Goal: Task Accomplishment & Management: Use online tool/utility

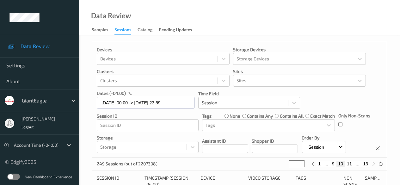
scroll to position [340, 0]
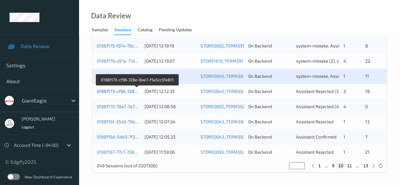
click at [120, 92] on link "0198f173-cf96-728e-8ae7-f5e5cc5fe811" at bounding box center [137, 91] width 81 height 5
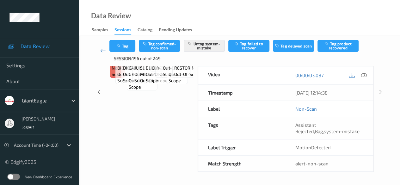
scroll to position [88, 0]
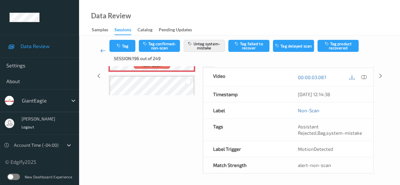
click at [102, 52] on icon at bounding box center [103, 50] width 6 height 6
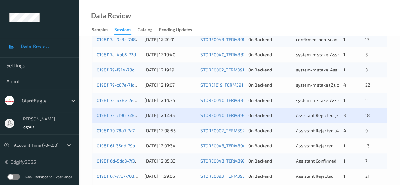
scroll to position [340, 0]
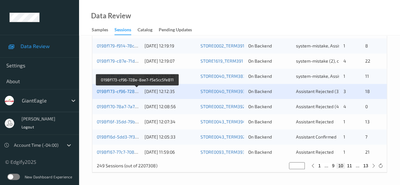
click at [111, 91] on link "0198f173-cf96-728e-8ae7-f5e5cc5fe811" at bounding box center [137, 91] width 81 height 5
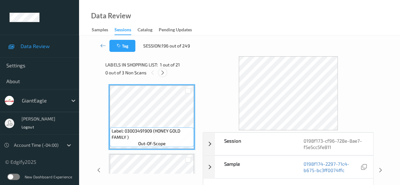
click at [165, 71] on icon at bounding box center [162, 73] width 5 height 6
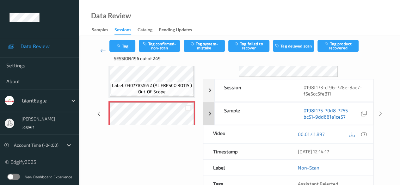
scroll to position [95, 0]
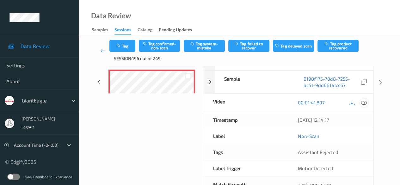
click at [362, 104] on icon at bounding box center [364, 103] width 6 height 6
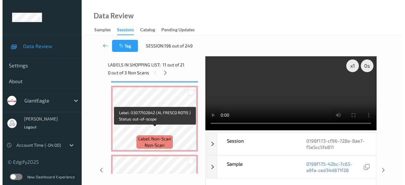
scroll to position [759, 0]
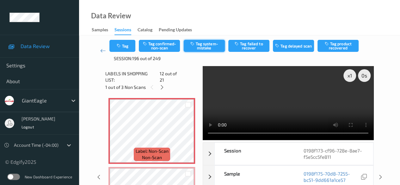
click at [219, 48] on button "Tag system-mistake" at bounding box center [204, 46] width 41 height 12
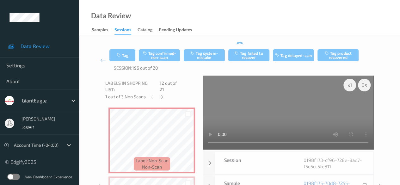
click at [208, 46] on div "Tag Tag confirmed-non-scan Tag system-mistake Tag failed to recover Tag delayed…" at bounding box center [239, 60] width 295 height 31
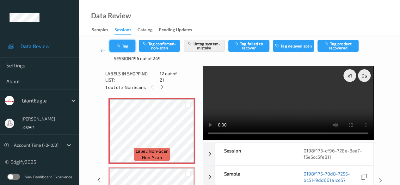
click at [129, 41] on button "Tag" at bounding box center [122, 46] width 26 height 12
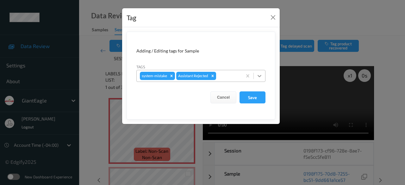
click at [259, 76] on icon at bounding box center [260, 76] width 4 height 2
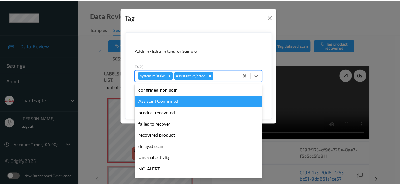
scroll to position [32, 0]
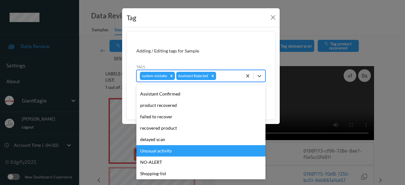
click at [172, 154] on div "Unusual activity" at bounding box center [200, 150] width 129 height 11
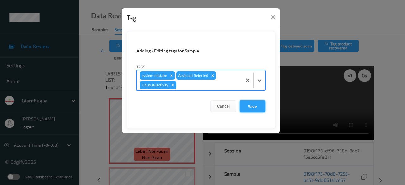
click at [252, 106] on button "Save" at bounding box center [252, 106] width 26 height 12
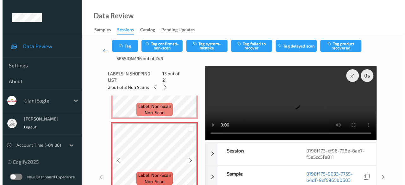
scroll to position [791, 0]
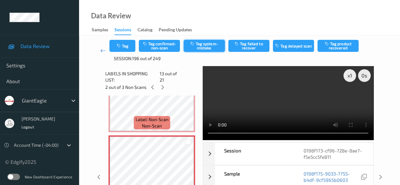
click at [201, 46] on button "Tag system-mistake" at bounding box center [204, 46] width 41 height 12
click at [130, 53] on div "Tag Tag confirmed-non-scan Untag system-mistake Tag failed to recover Tag delay…" at bounding box center [239, 51] width 260 height 22
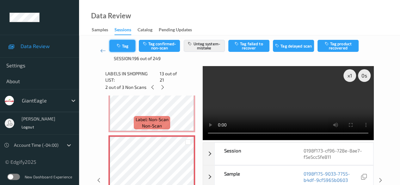
click at [130, 50] on button "Tag" at bounding box center [122, 46] width 26 height 12
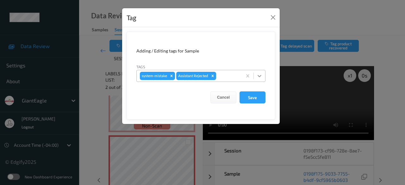
click at [260, 76] on icon at bounding box center [260, 76] width 4 height 2
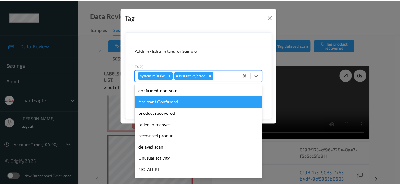
scroll to position [32, 0]
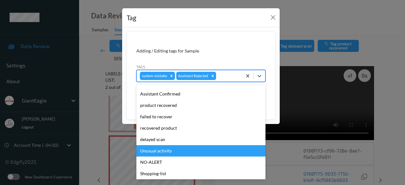
click at [181, 152] on div "Unusual activity" at bounding box center [200, 150] width 129 height 11
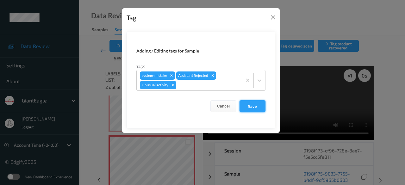
click at [259, 107] on button "Save" at bounding box center [252, 106] width 26 height 12
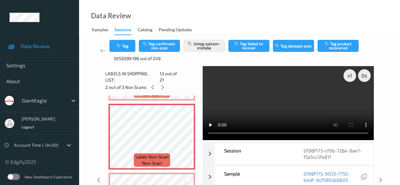
scroll to position [791, 0]
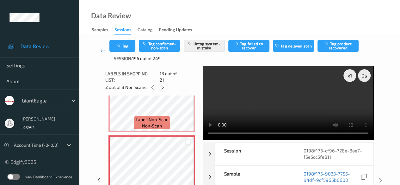
click at [165, 84] on icon at bounding box center [162, 87] width 5 height 6
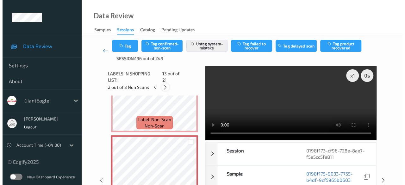
scroll to position [831, 0]
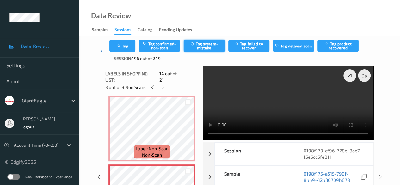
click at [198, 45] on button "Tag system-mistake" at bounding box center [204, 46] width 41 height 12
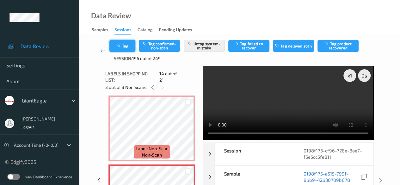
click at [129, 50] on button "Tag" at bounding box center [122, 46] width 26 height 12
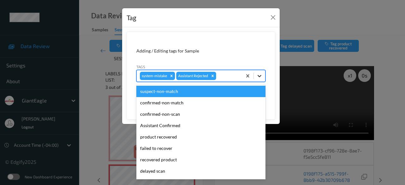
click at [260, 76] on icon at bounding box center [260, 76] width 4 height 2
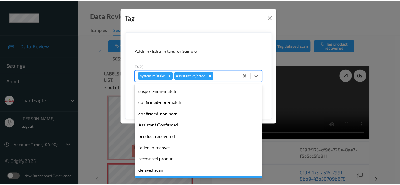
scroll to position [56, 0]
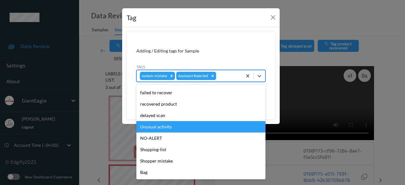
click at [177, 127] on div "Unusual activity" at bounding box center [200, 126] width 129 height 11
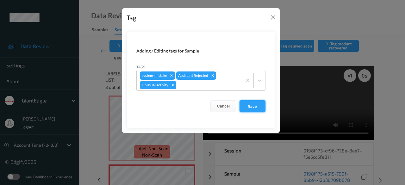
click at [257, 107] on button "Save" at bounding box center [252, 106] width 26 height 12
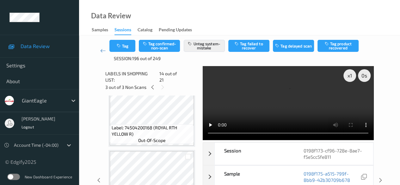
scroll to position [1021, 0]
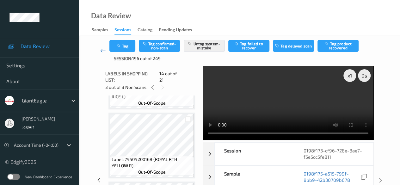
click at [101, 48] on icon at bounding box center [103, 50] width 6 height 6
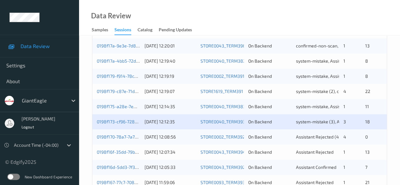
scroll to position [340, 0]
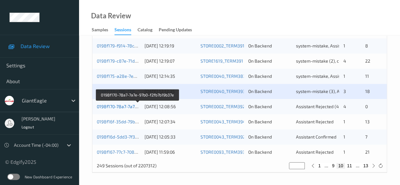
click at [108, 107] on link "0198f170-78a7-7a7e-97b0-f2fb7b19b37e" at bounding box center [137, 106] width 81 height 5
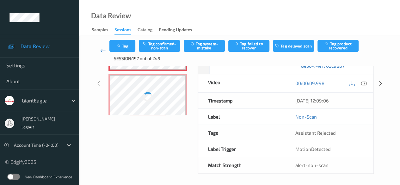
click at [102, 53] on icon at bounding box center [103, 50] width 6 height 6
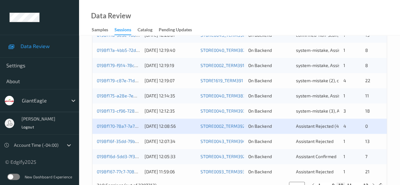
scroll to position [340, 0]
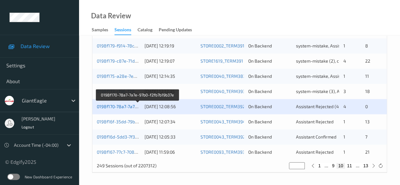
click at [131, 105] on link "0198f170-78a7-7a7e-97b0-f2fb7b19b37e" at bounding box center [137, 106] width 81 height 5
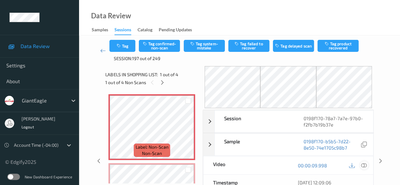
click at [364, 165] on icon at bounding box center [364, 166] width 6 height 6
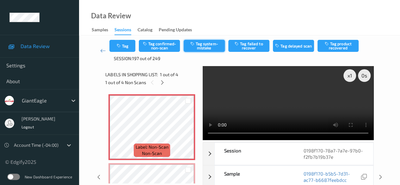
click at [197, 47] on button "Tag system-mistake" at bounding box center [204, 46] width 41 height 12
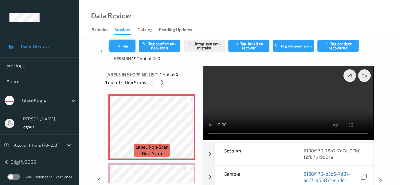
click at [126, 47] on button "Tag" at bounding box center [122, 46] width 26 height 12
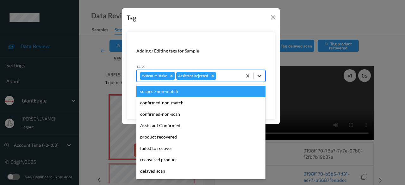
click at [260, 77] on icon at bounding box center [259, 76] width 6 height 6
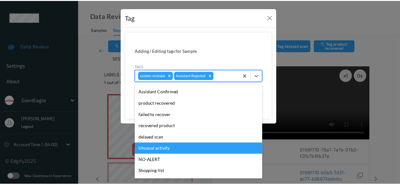
scroll to position [56, 0]
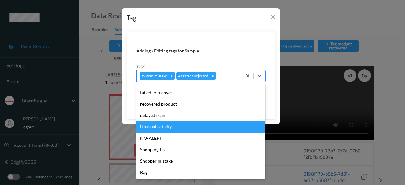
click at [170, 128] on div "Unusual activity" at bounding box center [200, 126] width 129 height 11
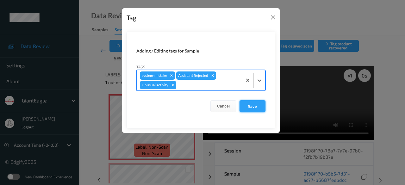
click at [250, 105] on button "Save" at bounding box center [252, 106] width 26 height 12
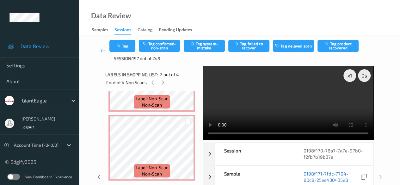
scroll to position [148, 0]
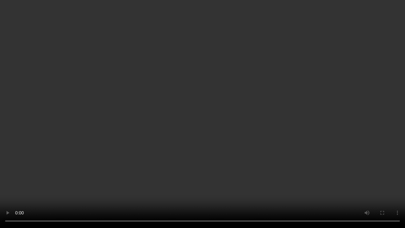
click at [8, 185] on video at bounding box center [202, 114] width 405 height 228
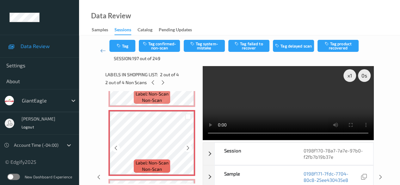
scroll to position [63, 0]
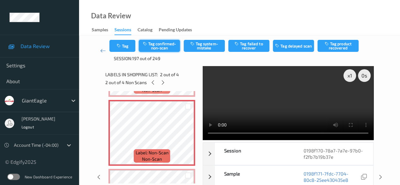
click at [164, 46] on button "Tag confirmed-non-scan" at bounding box center [159, 46] width 41 height 12
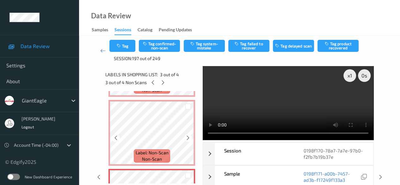
scroll to position [127, 0]
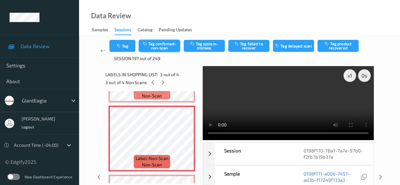
click at [166, 44] on button "Tag confirmed-non-scan" at bounding box center [159, 46] width 41 height 12
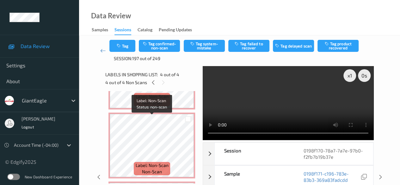
scroll to position [60, 0]
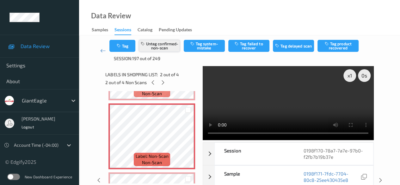
click at [168, 45] on button "Untag confirmed-non-scan" at bounding box center [159, 46] width 41 height 12
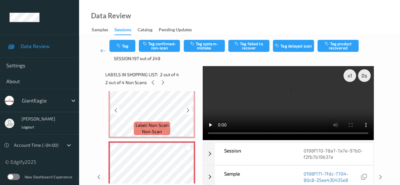
scroll to position [32, 0]
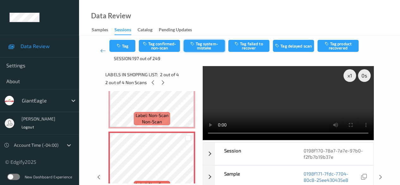
click at [207, 44] on button "Tag system-mistake" at bounding box center [204, 46] width 41 height 12
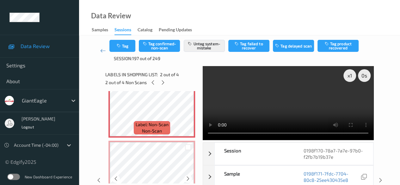
scroll to position [123, 0]
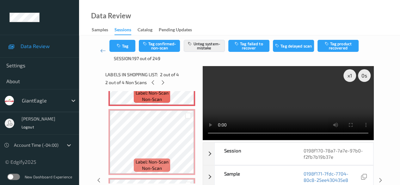
click at [245, 133] on video at bounding box center [288, 103] width 171 height 74
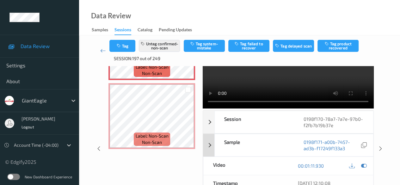
scroll to position [0, 0]
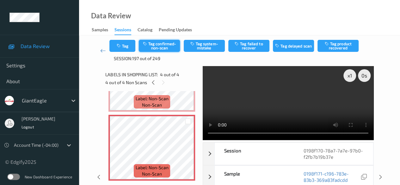
click at [160, 47] on button "Tag confirmed-non-scan" at bounding box center [159, 46] width 41 height 12
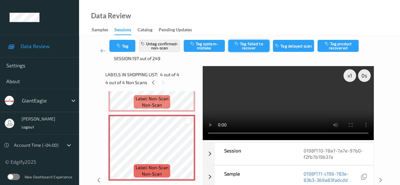
click at [249, 47] on button "Tag failed to recover" at bounding box center [248, 46] width 41 height 12
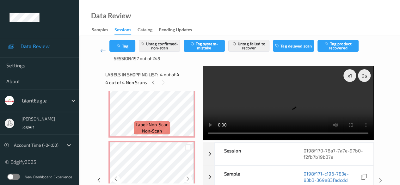
scroll to position [60, 0]
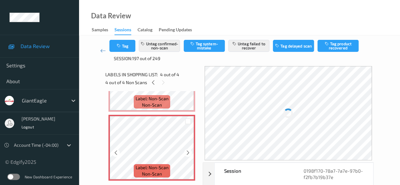
scroll to position [123, 0]
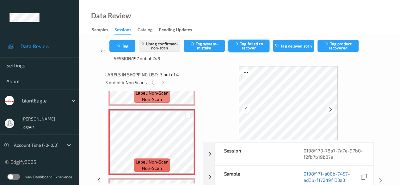
click at [252, 45] on button "Tag failed to recover" at bounding box center [248, 46] width 41 height 12
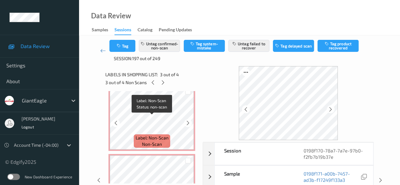
scroll to position [0, 0]
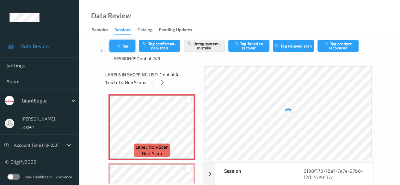
click at [130, 50] on button "Tag" at bounding box center [122, 46] width 26 height 12
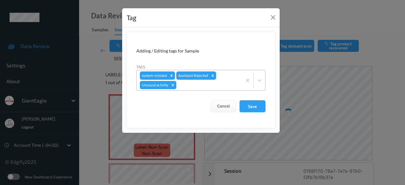
click at [173, 85] on icon "Remove Unusual activity" at bounding box center [173, 85] width 4 height 4
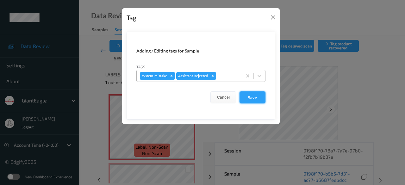
click at [255, 97] on button "Save" at bounding box center [252, 97] width 26 height 12
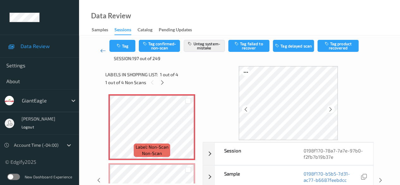
click at [101, 51] on icon at bounding box center [103, 50] width 6 height 6
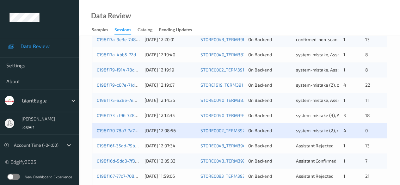
scroll to position [340, 0]
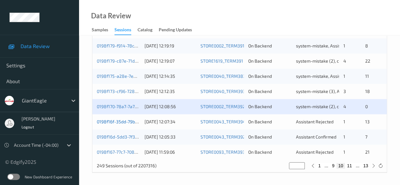
click at [132, 124] on link "0198f16f-35dd-79b0-9417-652d459918f4" at bounding box center [139, 121] width 84 height 5
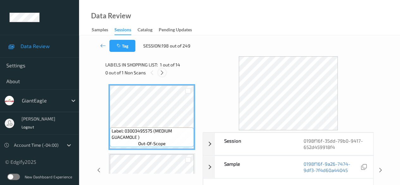
click at [165, 74] on icon at bounding box center [161, 73] width 5 height 6
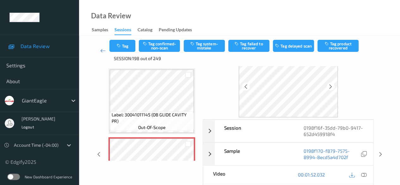
scroll to position [32, 0]
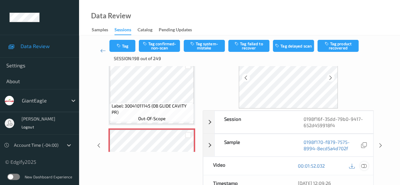
click at [363, 166] on icon at bounding box center [364, 166] width 6 height 6
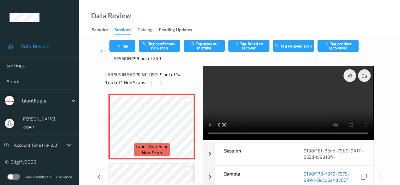
scroll to position [549, 0]
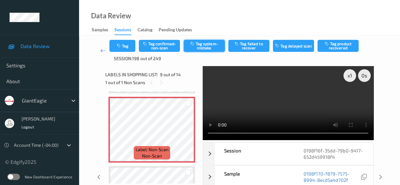
click at [207, 47] on button "Tag system-mistake" at bounding box center [204, 46] width 41 height 12
click at [99, 47] on link at bounding box center [102, 51] width 13 height 22
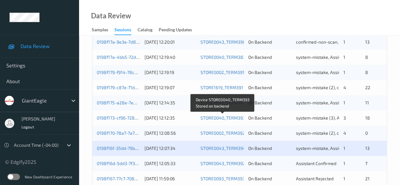
scroll to position [340, 0]
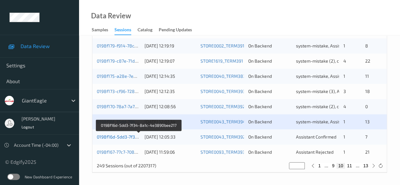
click at [123, 139] on link "0198f16d-5dd3-7f34-8a1c-4e3890bee217" at bounding box center [139, 136] width 84 height 5
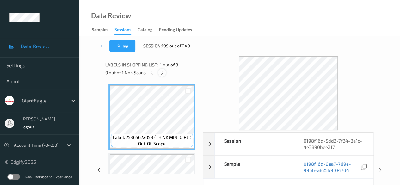
click at [164, 73] on icon at bounding box center [161, 73] width 5 height 6
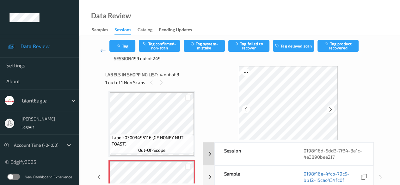
scroll to position [32, 0]
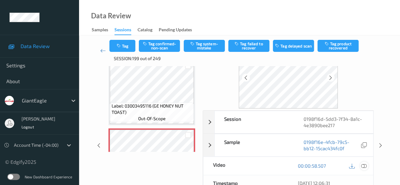
click at [364, 165] on icon at bounding box center [364, 166] width 6 height 6
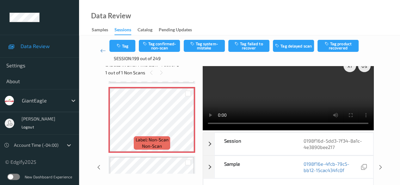
scroll to position [0, 0]
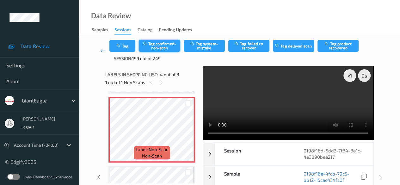
click at [169, 47] on button "Tag confirmed-non-scan" at bounding box center [159, 46] width 41 height 12
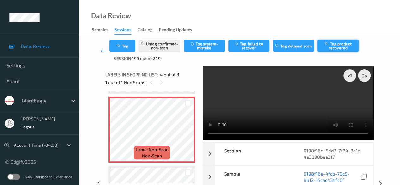
click at [333, 47] on button "Tag product recovered" at bounding box center [338, 46] width 41 height 12
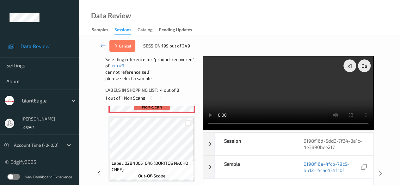
scroll to position [268, 0]
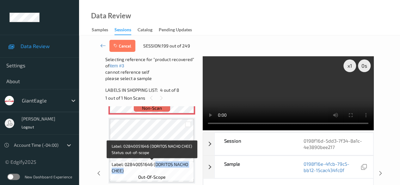
drag, startPoint x: 154, startPoint y: 163, endPoint x: 188, endPoint y: 168, distance: 34.2
click at [188, 168] on span "Label: 02840051646 (DORITOS NACHO CHEE)" at bounding box center [152, 167] width 81 height 13
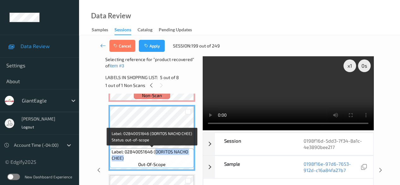
copy span "DORITOS NACHO CHEE)"
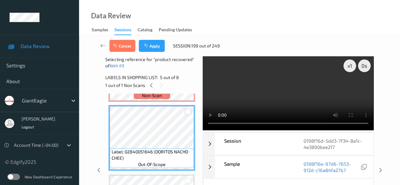
click at [188, 113] on div at bounding box center [188, 112] width 6 height 6
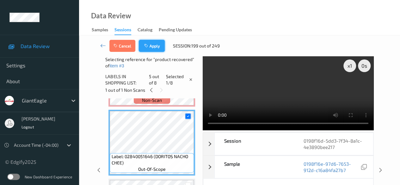
click at [157, 45] on button "Apply" at bounding box center [152, 46] width 26 height 12
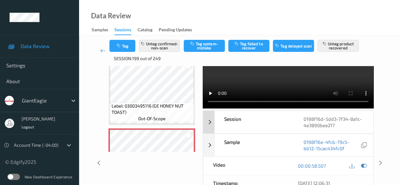
scroll to position [0, 0]
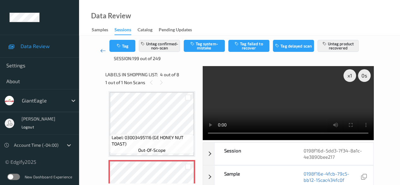
click at [103, 52] on icon at bounding box center [103, 50] width 6 height 6
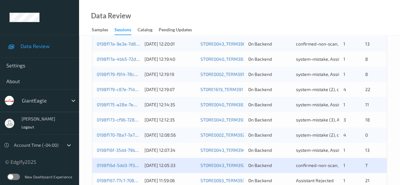
scroll to position [340, 0]
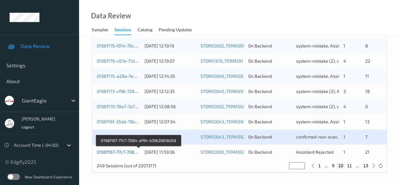
click at [123, 153] on link "0198f167-77c7-7084-af94-b39b26618d58" at bounding box center [139, 151] width 84 height 5
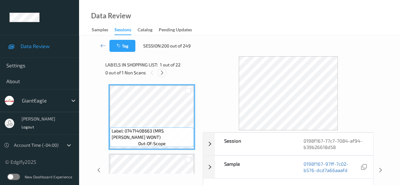
click at [163, 72] on icon at bounding box center [161, 73] width 5 height 6
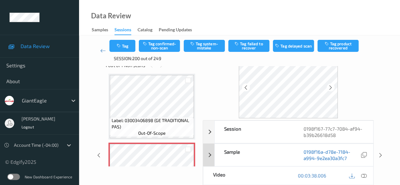
scroll to position [32, 0]
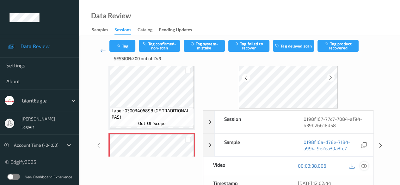
click at [365, 164] on icon at bounding box center [364, 166] width 6 height 6
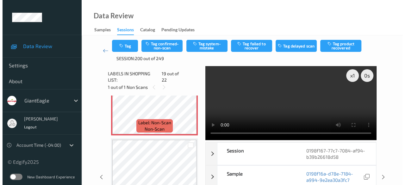
scroll to position [1207, 0]
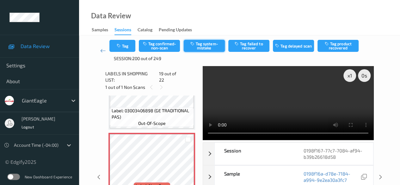
click at [204, 47] on button "Tag system-mistake" at bounding box center [204, 46] width 41 height 12
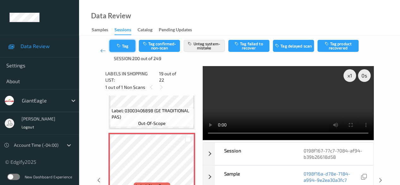
click at [127, 48] on button "Tag" at bounding box center [122, 46] width 26 height 12
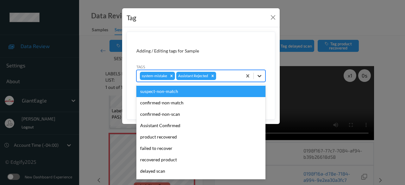
click at [259, 77] on icon at bounding box center [259, 76] width 6 height 6
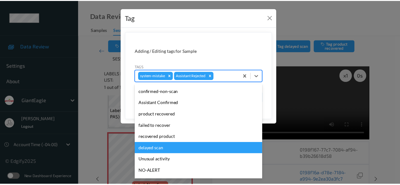
scroll to position [56, 0]
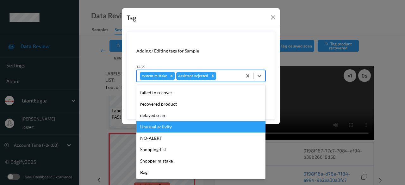
click at [168, 126] on div "Unusual activity" at bounding box center [200, 126] width 129 height 11
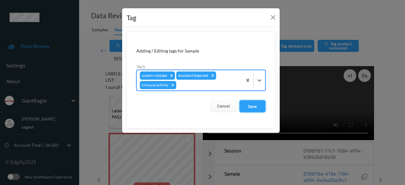
click at [249, 106] on button "Save" at bounding box center [252, 106] width 26 height 12
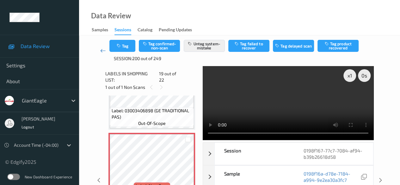
click at [100, 50] on icon at bounding box center [103, 50] width 6 height 6
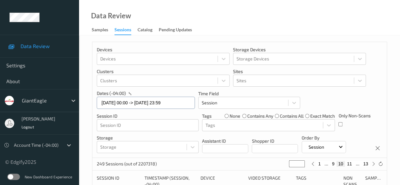
click at [184, 105] on input "[DATE] 00:00 -> [DATE] 23:59" at bounding box center [146, 103] width 98 height 12
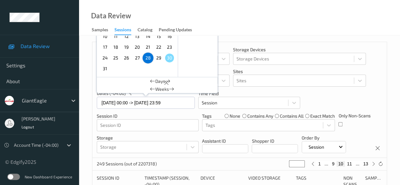
click at [158, 58] on span "29" at bounding box center [158, 57] width 9 height 9
type input "[DATE] 00:00"
type input "*"
click at [158, 58] on span "29" at bounding box center [158, 57] width 9 height 9
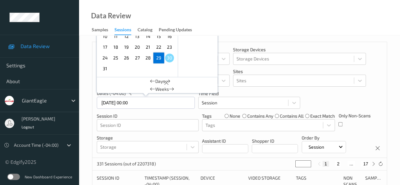
type input "[DATE] 00:00 -> [DATE] 23:59"
click at [264, 156] on div "Devices Devices Storage Devices Storage Devices Clusters Clusters Sites Sites d…" at bounding box center [239, 100] width 295 height 116
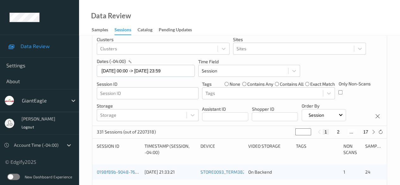
scroll to position [63, 0]
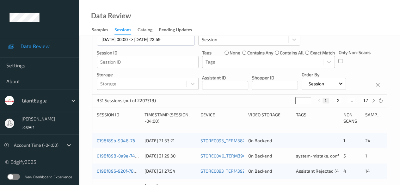
click at [335, 102] on button "2" at bounding box center [338, 101] width 6 height 6
type input "*"
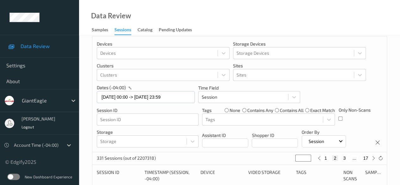
scroll to position [0, 0]
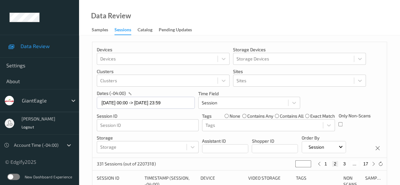
click at [345, 165] on button "3" at bounding box center [344, 164] width 6 height 6
type input "*"
click at [346, 165] on button "4" at bounding box center [348, 164] width 6 height 6
type input "*"
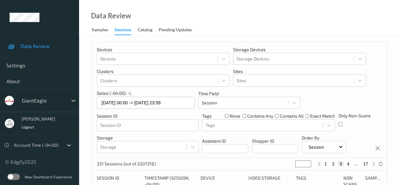
type input "*"
click at [349, 165] on button "5" at bounding box center [351, 164] width 6 height 6
type input "*"
click at [349, 165] on button "6" at bounding box center [351, 164] width 6 height 6
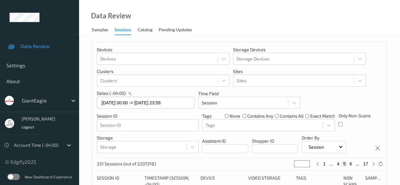
type input "*"
click at [349, 165] on button "7" at bounding box center [351, 164] width 6 height 6
type input "*"
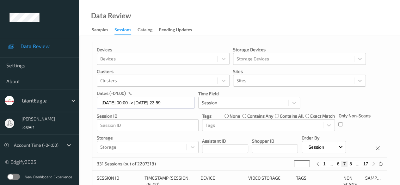
click at [349, 165] on button "8" at bounding box center [351, 164] width 6 height 6
type input "*"
click at [349, 165] on button "9" at bounding box center [351, 164] width 6 height 6
type input "*"
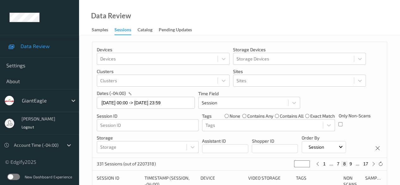
type input "*"
click at [349, 165] on button "10" at bounding box center [349, 164] width 9 height 6
type input "**"
click at [349, 165] on button "11" at bounding box center [349, 164] width 9 height 6
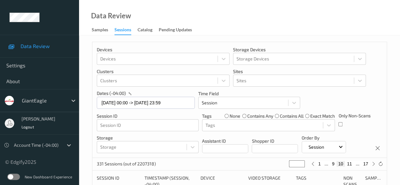
type input "**"
click at [349, 165] on button "12" at bounding box center [349, 164] width 9 height 6
type input "**"
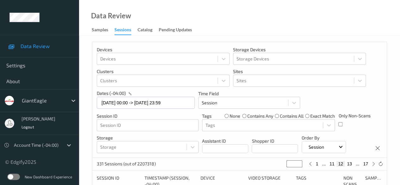
click at [349, 165] on button "13" at bounding box center [349, 164] width 9 height 6
type input "**"
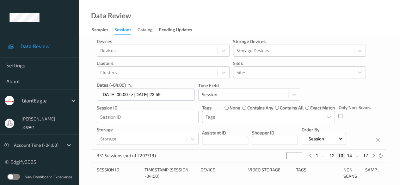
scroll to position [95, 0]
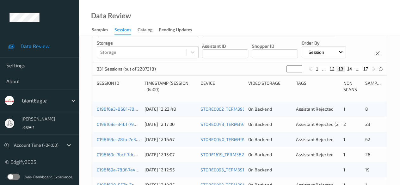
click at [331, 70] on button "12" at bounding box center [332, 69] width 9 height 6
type input "**"
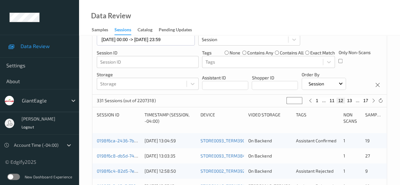
click at [349, 101] on button "13" at bounding box center [349, 101] width 9 height 6
type input "**"
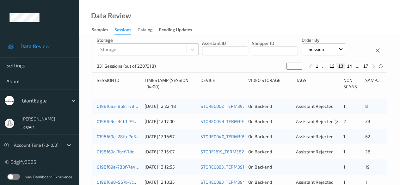
scroll to position [127, 0]
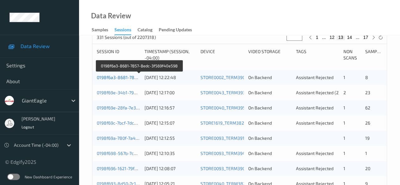
click at [128, 77] on link "0198f6a3-8681-7857-8edc-3f569f40e598" at bounding box center [139, 77] width 85 height 5
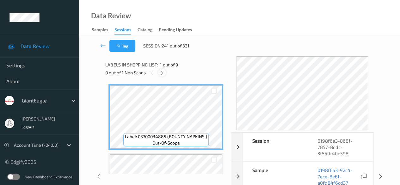
click at [163, 73] on icon at bounding box center [161, 73] width 5 height 6
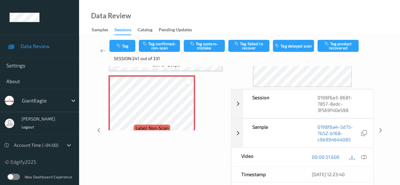
scroll to position [63, 0]
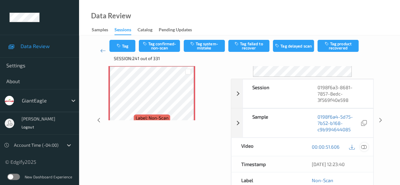
click at [364, 146] on icon at bounding box center [364, 147] width 6 height 6
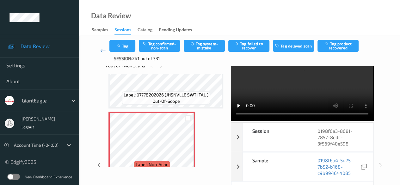
scroll to position [0, 0]
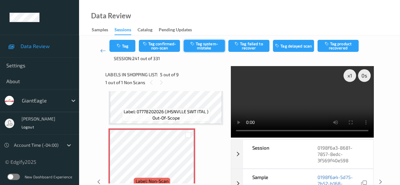
click at [214, 47] on button "Tag system-mistake" at bounding box center [204, 46] width 41 height 12
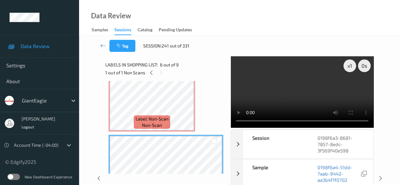
scroll to position [285, 0]
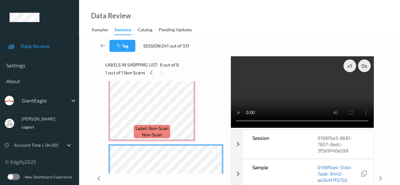
click at [102, 45] on icon at bounding box center [103, 45] width 6 height 6
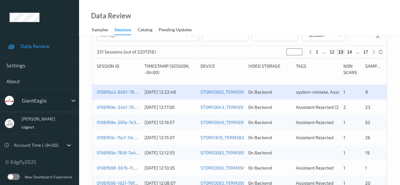
scroll to position [127, 0]
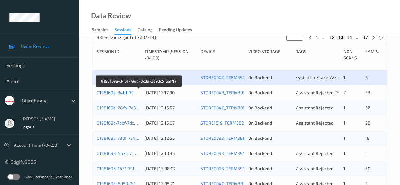
click at [127, 92] on link "0198f69e-34b1-79eb-8cda-3e9dc516af4a" at bounding box center [139, 92] width 85 height 5
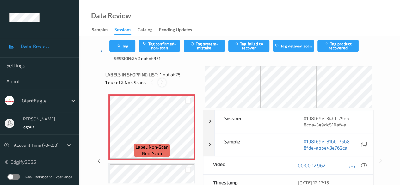
click at [163, 82] on icon at bounding box center [161, 83] width 5 height 6
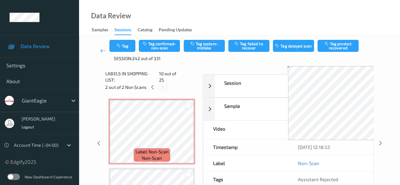
scroll to position [555, 0]
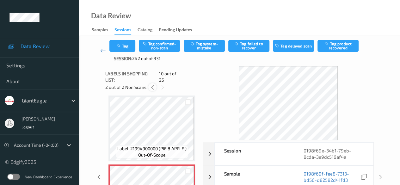
click at [151, 84] on icon at bounding box center [152, 87] width 5 height 6
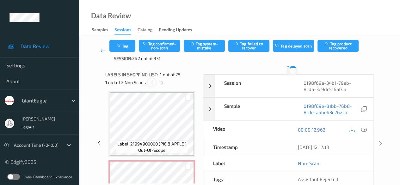
scroll to position [3, 0]
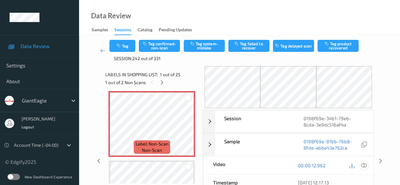
click at [364, 164] on icon at bounding box center [364, 166] width 6 height 6
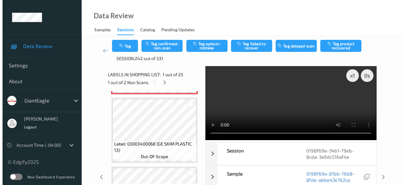
scroll to position [66, 0]
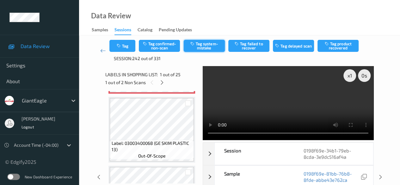
click at [209, 48] on button "Tag system-mistake" at bounding box center [204, 46] width 41 height 12
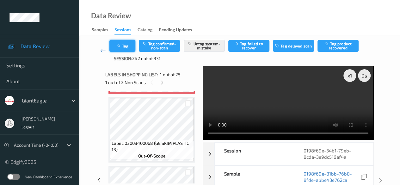
click at [124, 47] on button "Tag" at bounding box center [122, 46] width 26 height 12
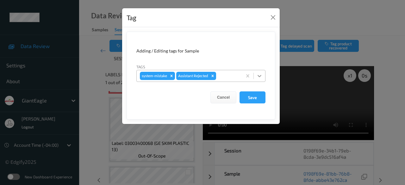
click at [260, 78] on icon at bounding box center [259, 76] width 6 height 6
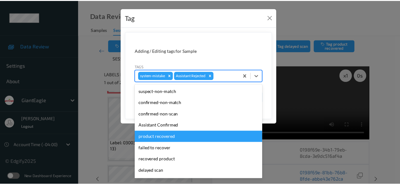
scroll to position [56, 0]
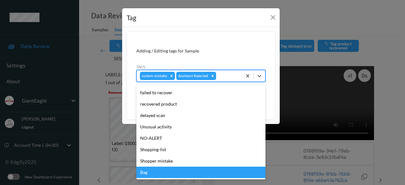
click at [175, 175] on div "Bag" at bounding box center [200, 172] width 129 height 11
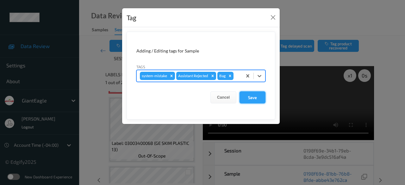
click at [251, 98] on button "Save" at bounding box center [252, 97] width 26 height 12
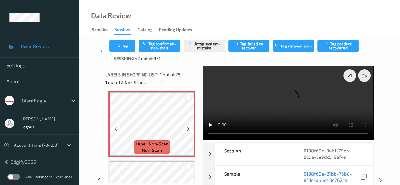
scroll to position [0, 0]
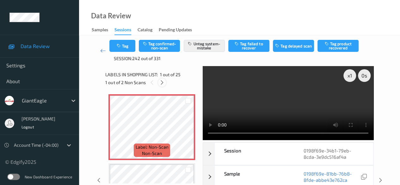
click at [161, 84] on icon at bounding box center [161, 83] width 5 height 6
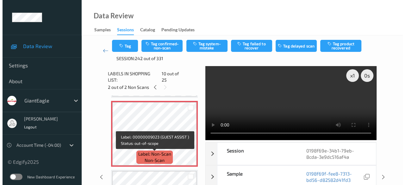
scroll to position [618, 0]
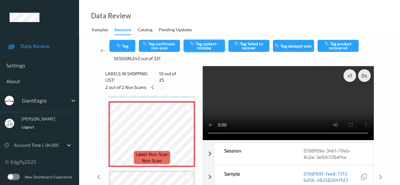
click at [199, 49] on button "Tag system-mistake" at bounding box center [204, 46] width 41 height 12
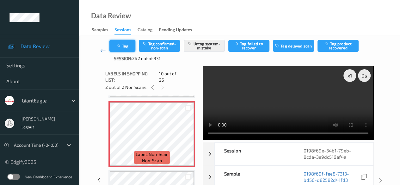
click at [124, 43] on button "Tag" at bounding box center [122, 46] width 26 height 12
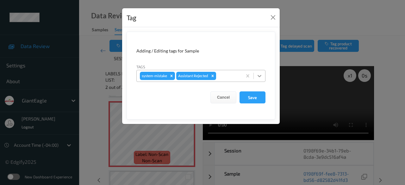
click at [259, 78] on icon at bounding box center [259, 76] width 6 height 6
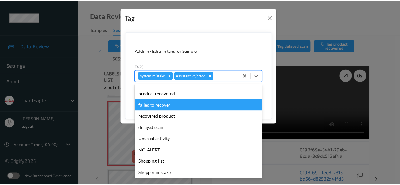
scroll to position [56, 0]
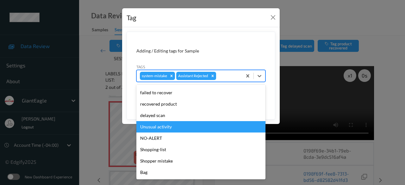
click at [157, 126] on div "Unusual activity" at bounding box center [200, 126] width 129 height 11
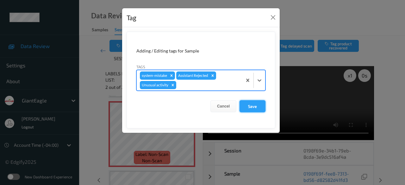
click at [251, 105] on button "Save" at bounding box center [252, 106] width 26 height 12
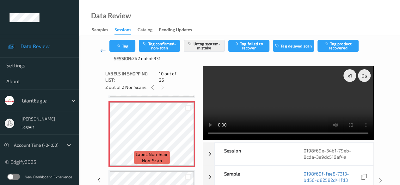
click at [102, 52] on icon at bounding box center [103, 50] width 6 height 6
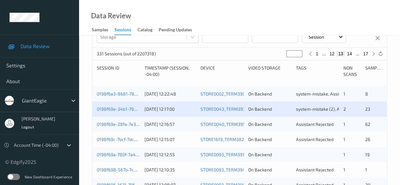
scroll to position [158, 0]
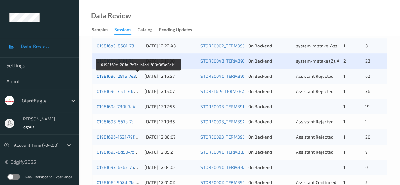
click at [125, 76] on link "0198f69e-28fa-7e3b-b1ed-f89c3f8e2c14" at bounding box center [138, 75] width 83 height 5
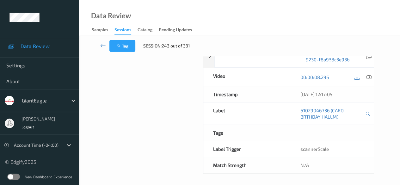
scroll to position [111, 0]
click at [101, 45] on icon at bounding box center [103, 45] width 6 height 6
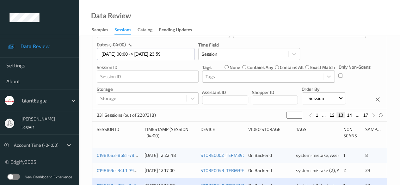
scroll to position [95, 0]
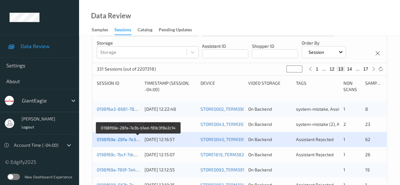
click at [128, 140] on link "0198f69e-28fa-7e3b-b1ed-f89c3f8e2c14" at bounding box center [138, 139] width 83 height 5
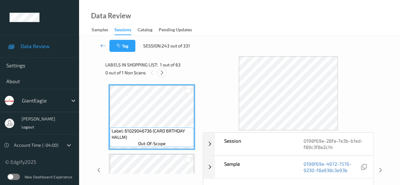
click at [163, 72] on icon at bounding box center [161, 73] width 5 height 6
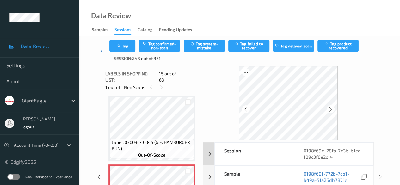
scroll to position [32, 0]
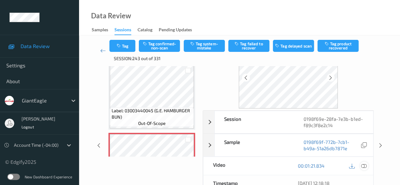
click at [363, 165] on icon at bounding box center [364, 166] width 6 height 6
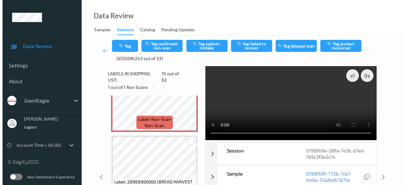
scroll to position [963, 0]
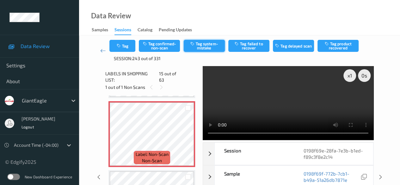
click at [199, 48] on button "Tag system-mistake" at bounding box center [204, 46] width 41 height 12
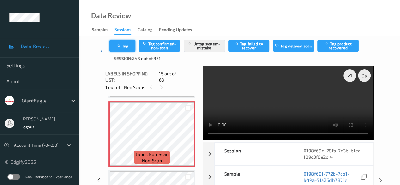
click at [128, 51] on button "Tag" at bounding box center [122, 46] width 26 height 12
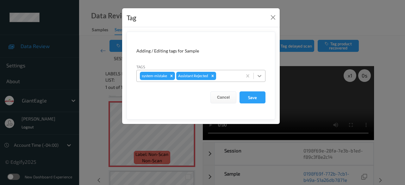
click at [262, 74] on icon at bounding box center [259, 76] width 6 height 6
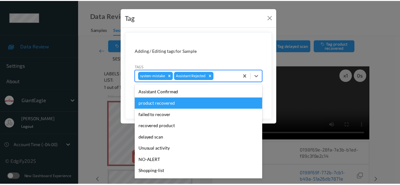
scroll to position [56, 0]
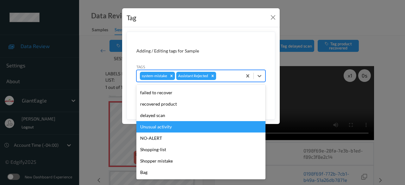
click at [175, 127] on div "Unusual activity" at bounding box center [200, 126] width 129 height 11
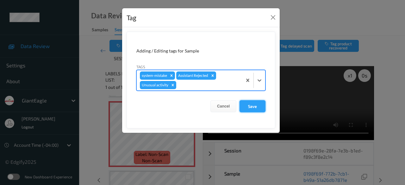
click at [245, 107] on button "Save" at bounding box center [252, 106] width 26 height 12
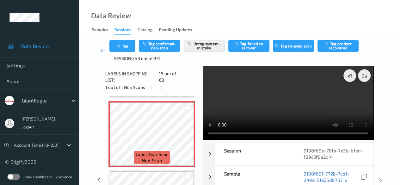
click at [102, 50] on icon at bounding box center [103, 50] width 6 height 6
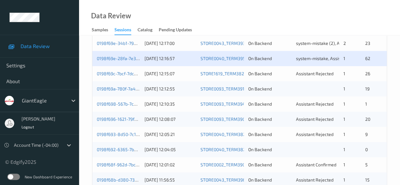
scroll to position [190, 0]
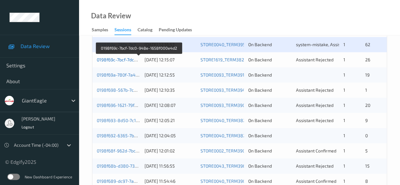
click at [123, 59] on link "0198f69c-7bcf-7dc0-948e-1658f000e4d2" at bounding box center [139, 59] width 84 height 5
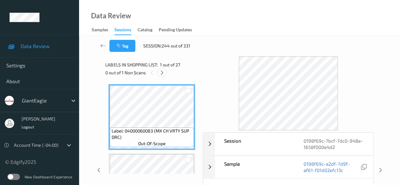
click at [162, 74] on icon at bounding box center [161, 73] width 5 height 6
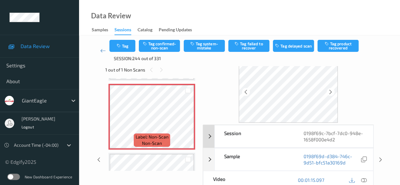
scroll to position [32, 0]
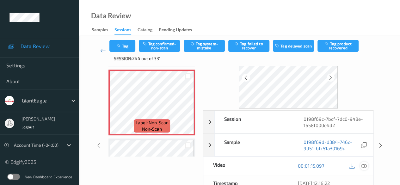
click at [364, 164] on icon at bounding box center [364, 166] width 6 height 6
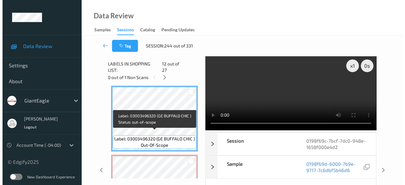
scroll to position [825, 0]
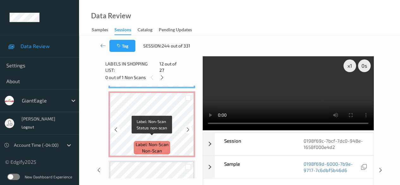
click at [163, 141] on span "Label: Non-Scan" at bounding box center [151, 144] width 33 height 6
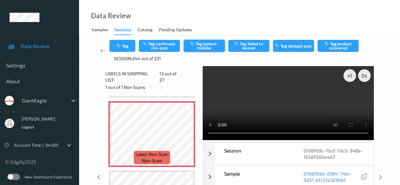
click at [203, 48] on button "Tag system-mistake" at bounding box center [204, 46] width 41 height 12
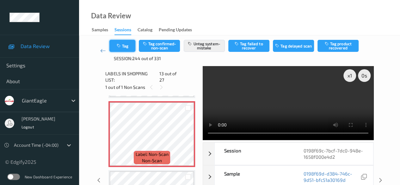
click at [130, 48] on button "Tag" at bounding box center [122, 46] width 26 height 12
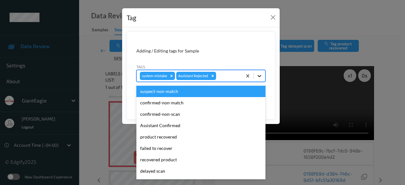
click at [259, 76] on icon at bounding box center [260, 76] width 4 height 2
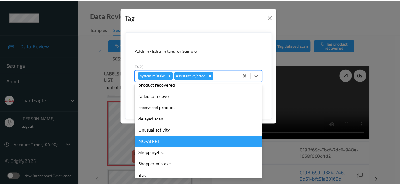
scroll to position [56, 0]
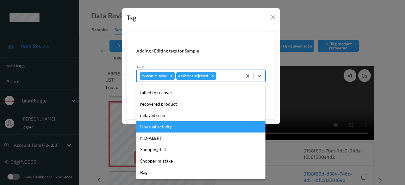
click at [181, 129] on div "Unusual activity" at bounding box center [200, 126] width 129 height 11
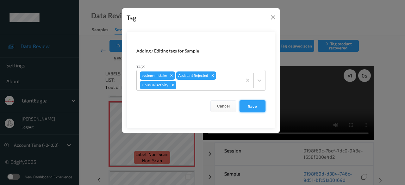
click at [257, 110] on button "Save" at bounding box center [252, 106] width 26 height 12
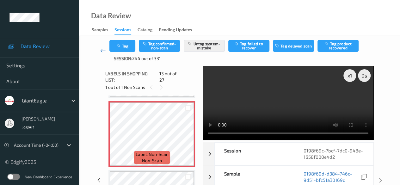
click at [101, 50] on icon at bounding box center [103, 50] width 6 height 6
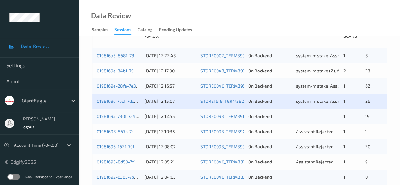
scroll to position [158, 0]
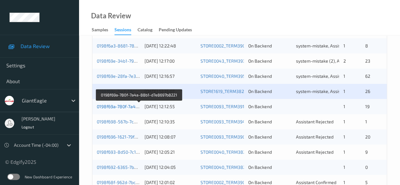
click at [125, 107] on link "0198f69a-780f-7a4a-88b1-d7e8697b8221" at bounding box center [139, 106] width 85 height 5
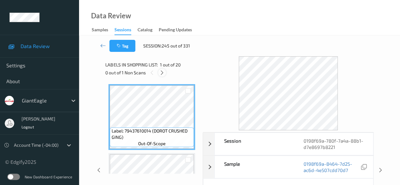
click at [165, 74] on div at bounding box center [162, 73] width 8 height 8
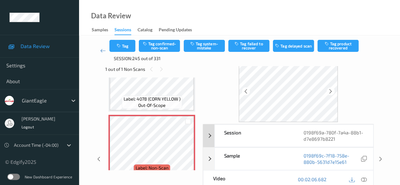
scroll to position [32, 0]
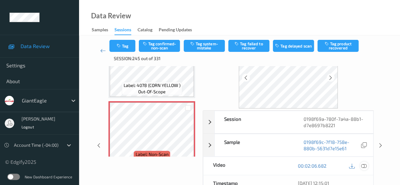
click at [365, 165] on icon at bounding box center [364, 166] width 6 height 6
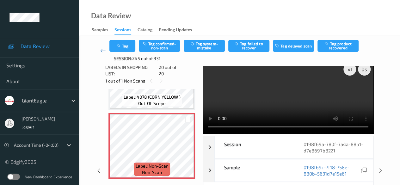
scroll to position [0, 0]
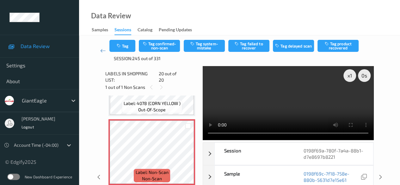
click at [232, 18] on div "Data Review Samples Sessions Catalog Pending Updates" at bounding box center [239, 17] width 321 height 35
click at [101, 52] on icon at bounding box center [103, 50] width 6 height 6
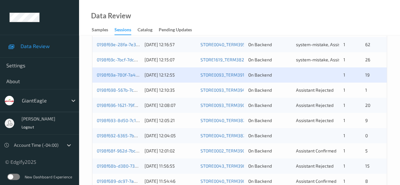
scroll to position [221, 0]
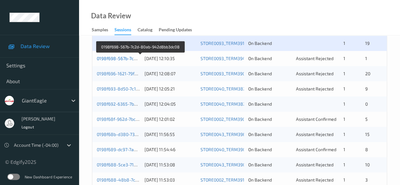
click at [127, 58] on link "0198f698-567b-7c2d-80ab-942d8bb3dc08" at bounding box center [140, 58] width 87 height 5
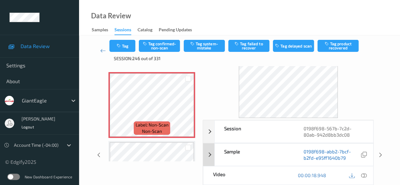
scroll to position [32, 0]
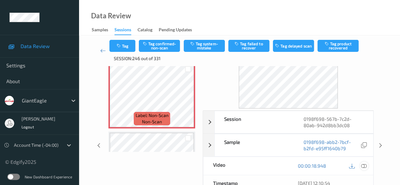
click at [360, 165] on div at bounding box center [364, 166] width 9 height 9
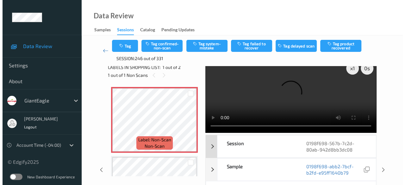
scroll to position [0, 0]
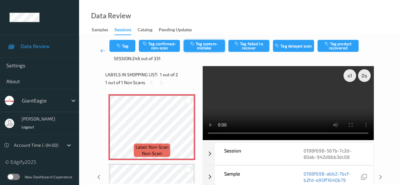
click at [213, 49] on button "Tag system-mistake" at bounding box center [204, 46] width 41 height 12
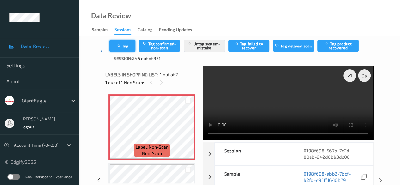
click at [133, 46] on button "Tag" at bounding box center [122, 46] width 26 height 12
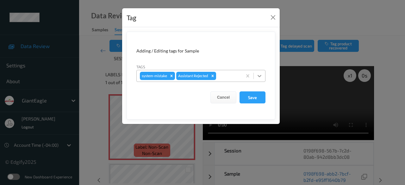
click at [258, 77] on icon at bounding box center [259, 76] width 6 height 6
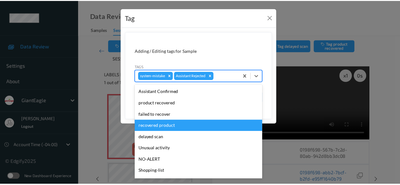
scroll to position [56, 0]
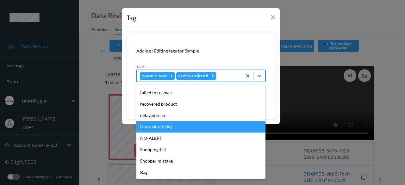
click at [167, 124] on div "Unusual activity" at bounding box center [200, 126] width 129 height 11
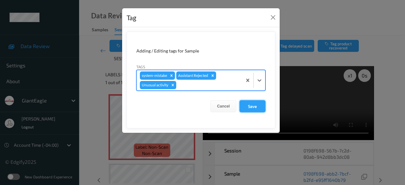
click at [250, 107] on button "Save" at bounding box center [252, 106] width 26 height 12
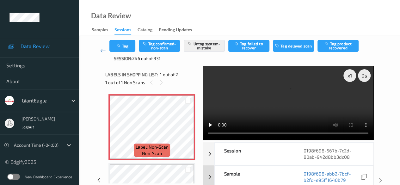
scroll to position [0, 0]
click at [103, 50] on icon at bounding box center [103, 50] width 6 height 6
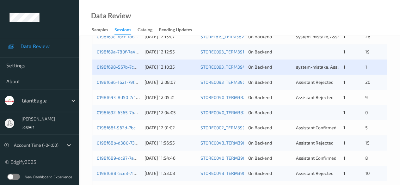
scroll to position [221, 0]
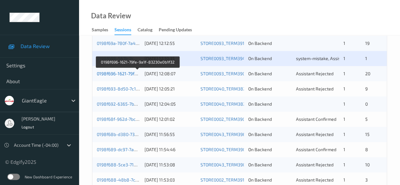
click at [123, 73] on link "0198f696-1621-79fe-9a1f-83230e0b1f32" at bounding box center [138, 73] width 82 height 5
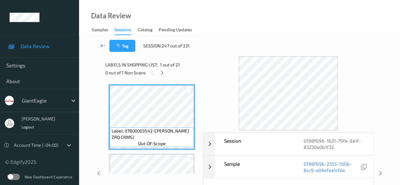
click at [101, 46] on icon at bounding box center [103, 45] width 6 height 6
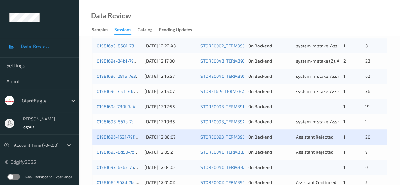
scroll to position [190, 0]
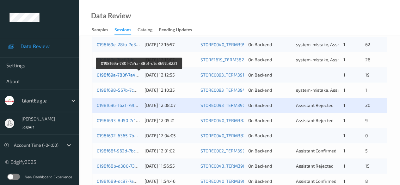
click at [123, 75] on link "0198f69a-780f-7a4a-88b1-d7e8697b8221" at bounding box center [139, 74] width 85 height 5
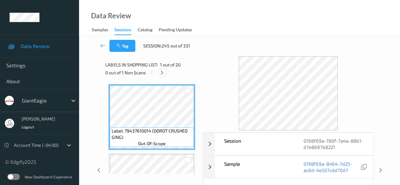
click at [164, 72] on icon at bounding box center [161, 73] width 5 height 6
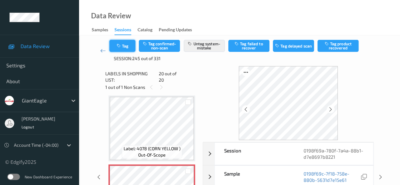
click at [130, 48] on button "Tag" at bounding box center [122, 46] width 26 height 12
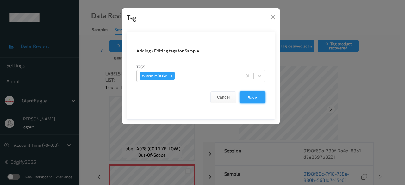
click at [257, 97] on button "Save" at bounding box center [252, 97] width 26 height 12
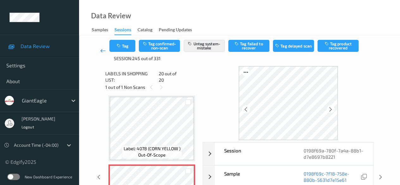
click at [102, 50] on icon at bounding box center [103, 50] width 6 height 6
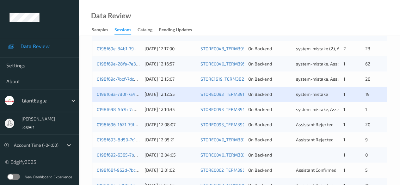
scroll to position [221, 0]
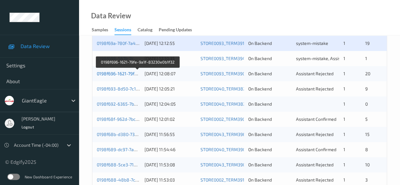
click at [129, 75] on link "0198f696-1621-79fe-9a1f-83230e0b1f32" at bounding box center [138, 73] width 82 height 5
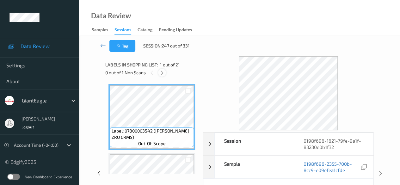
click at [163, 70] on icon at bounding box center [161, 73] width 5 height 6
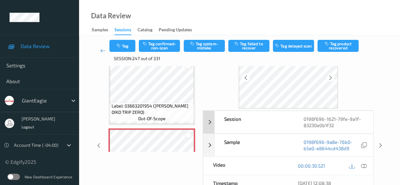
scroll to position [63, 0]
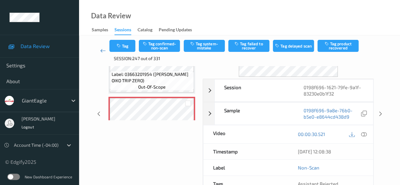
click at [103, 51] on icon at bounding box center [103, 50] width 6 height 6
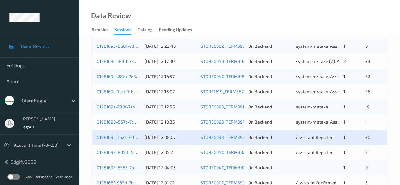
scroll to position [158, 0]
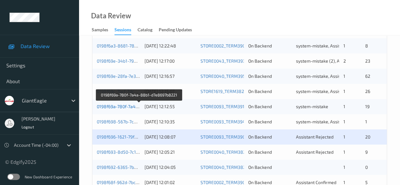
click at [120, 107] on link "0198f69a-780f-7a4a-88b1-d7e8697b8221" at bounding box center [139, 106] width 85 height 5
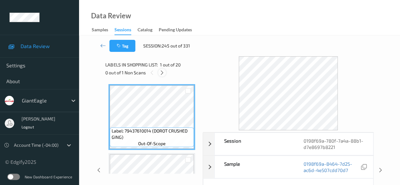
click at [160, 73] on icon at bounding box center [161, 73] width 5 height 6
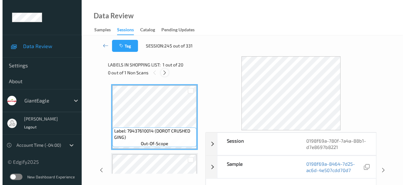
scroll to position [1245, 0]
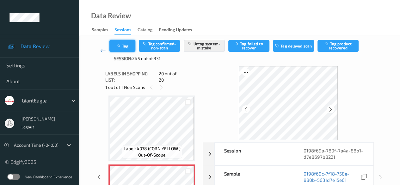
click at [128, 47] on button "Tag" at bounding box center [122, 46] width 26 height 12
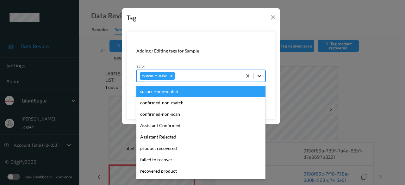
click at [261, 76] on icon at bounding box center [259, 76] width 6 height 6
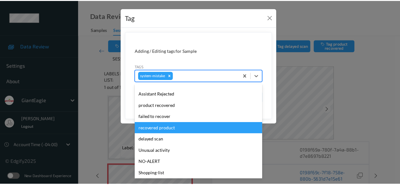
scroll to position [67, 0]
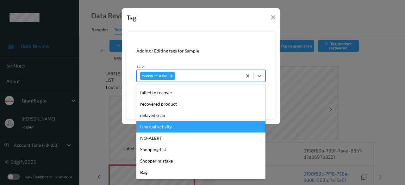
click at [190, 128] on div "Unusual activity" at bounding box center [200, 126] width 129 height 11
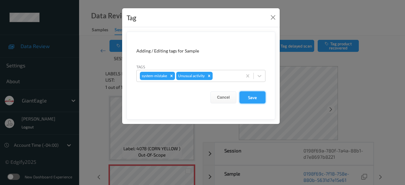
click at [257, 96] on button "Save" at bounding box center [252, 97] width 26 height 12
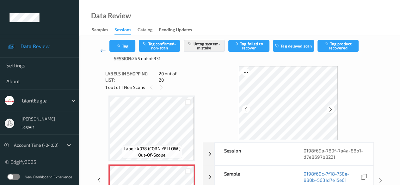
click at [101, 50] on icon at bounding box center [103, 50] width 6 height 6
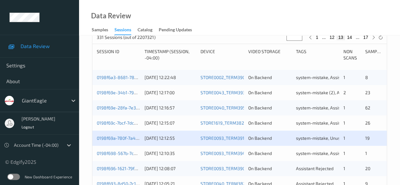
scroll to position [190, 0]
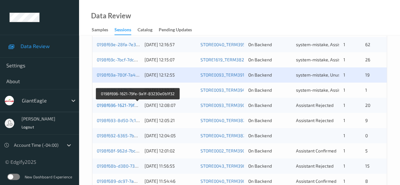
click at [135, 106] on link "0198f696-1621-79fe-9a1f-83230e0b1f32" at bounding box center [138, 104] width 82 height 5
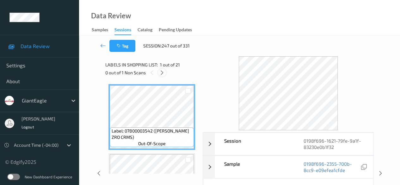
click at [163, 74] on icon at bounding box center [161, 73] width 5 height 6
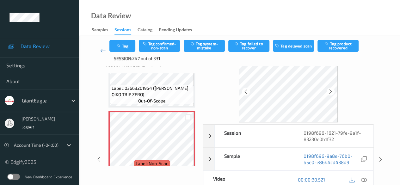
scroll to position [32, 0]
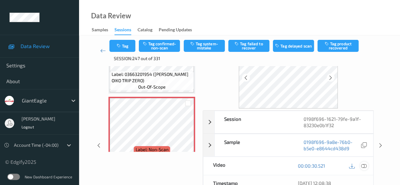
click at [367, 164] on icon at bounding box center [364, 166] width 6 height 6
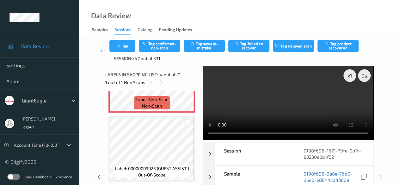
scroll to position [268, 0]
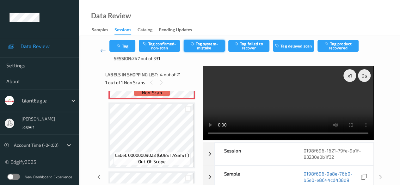
click at [211, 45] on button "Tag system-mistake" at bounding box center [204, 46] width 41 height 12
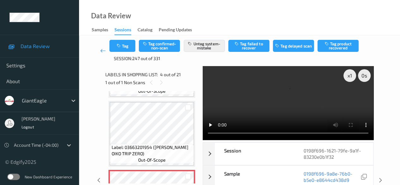
scroll to position [141, 0]
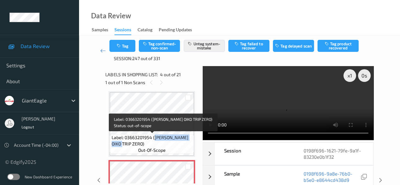
drag, startPoint x: 153, startPoint y: 137, endPoint x: 189, endPoint y: 142, distance: 35.5
click at [189, 142] on span "Label: 03663201954 ([PERSON_NAME] OIKO TRIP ZERO)" at bounding box center [152, 140] width 81 height 13
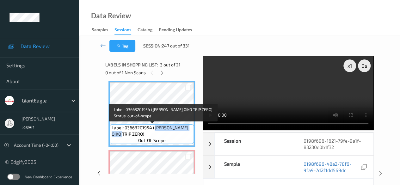
copy span "[PERSON_NAME] OIKO TRIP ZERO)"
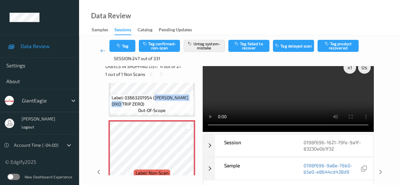
scroll to position [0, 0]
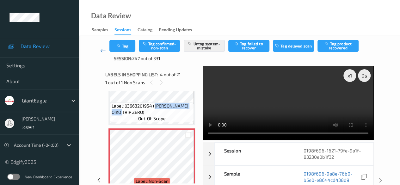
click at [102, 52] on icon at bounding box center [103, 50] width 6 height 6
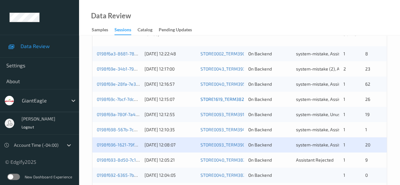
scroll to position [158, 0]
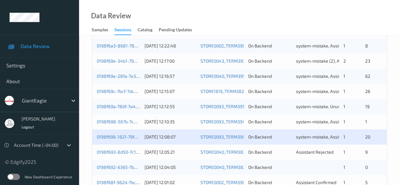
click at [119, 139] on div "0198f696-1621-79fe-9a1f-83230e0b1f32" at bounding box center [118, 137] width 43 height 6
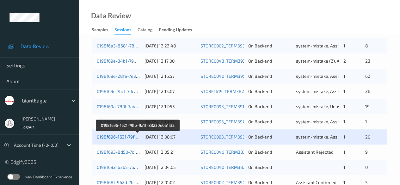
click at [120, 138] on link "0198f696-1621-79fe-9a1f-83230e0b1f32" at bounding box center [138, 136] width 82 height 5
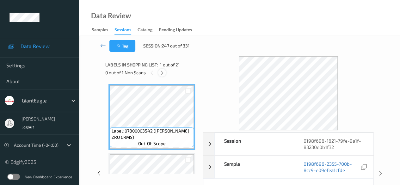
click at [163, 74] on icon at bounding box center [161, 73] width 5 height 6
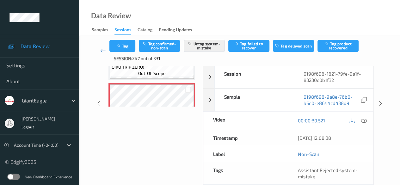
scroll to position [63, 0]
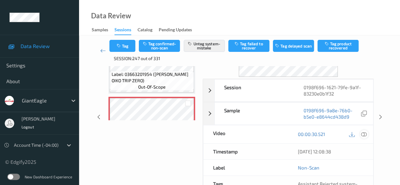
click at [363, 136] on icon at bounding box center [364, 134] width 6 height 6
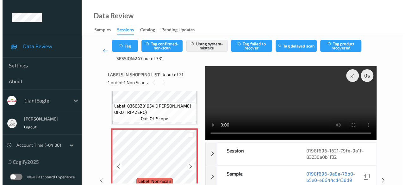
scroll to position [204, 0]
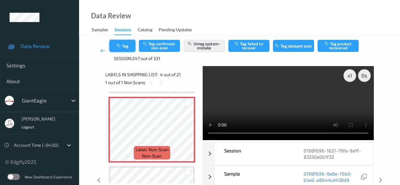
click at [122, 48] on button "Tag" at bounding box center [122, 46] width 26 height 12
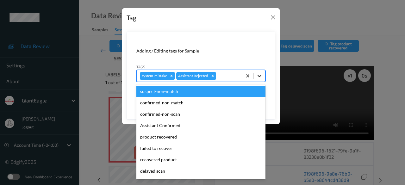
click at [259, 77] on icon at bounding box center [259, 76] width 6 height 6
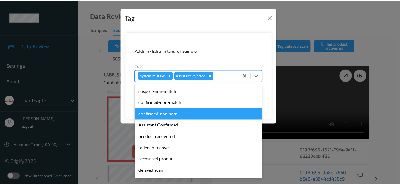
scroll to position [56, 0]
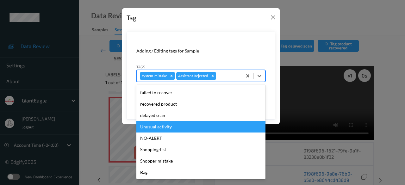
click at [176, 126] on div "Unusual activity" at bounding box center [200, 126] width 129 height 11
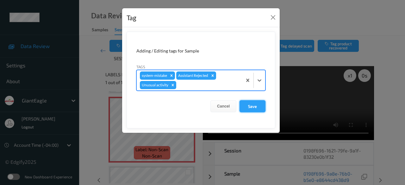
click at [254, 105] on button "Save" at bounding box center [252, 106] width 26 height 12
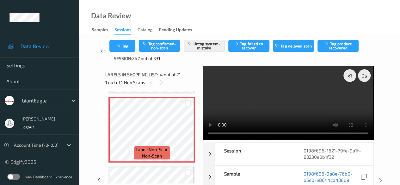
click at [101, 51] on icon at bounding box center [103, 50] width 6 height 6
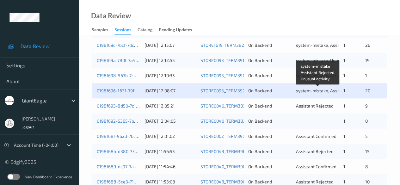
scroll to position [214, 0]
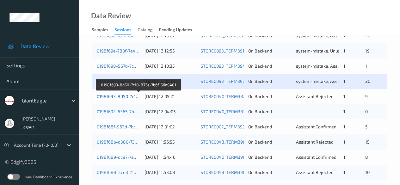
click at [112, 96] on link "0198f693-8d50-7c10-873e-7b6f156a9481" at bounding box center [139, 96] width 84 height 5
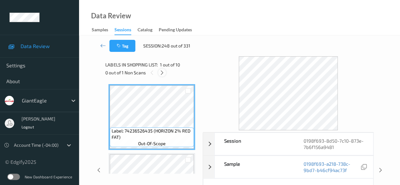
click at [163, 71] on icon at bounding box center [161, 73] width 5 height 6
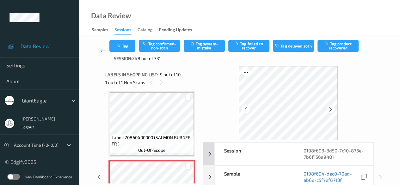
scroll to position [32, 0]
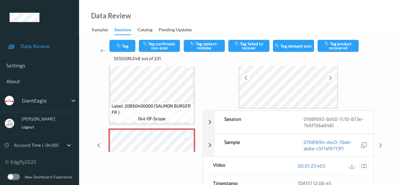
click at [364, 164] on icon at bounding box center [364, 166] width 6 height 6
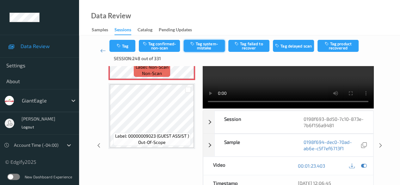
click at [206, 45] on button "Tag system-mistake" at bounding box center [204, 46] width 41 height 12
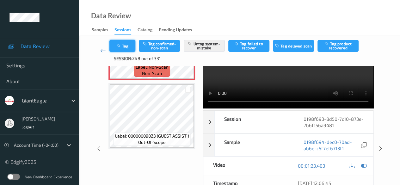
click at [128, 46] on button "Tag" at bounding box center [122, 46] width 26 height 12
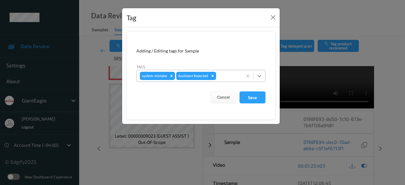
click at [259, 74] on icon at bounding box center [259, 76] width 6 height 6
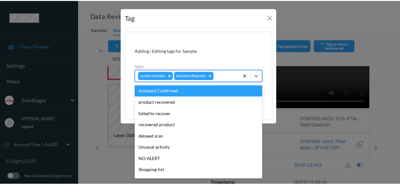
scroll to position [56, 0]
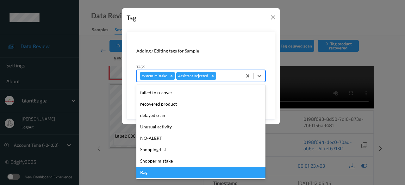
click at [165, 171] on div "Bag" at bounding box center [200, 172] width 129 height 11
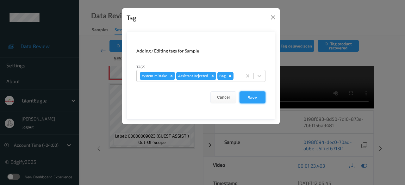
click at [251, 100] on button "Save" at bounding box center [252, 97] width 26 height 12
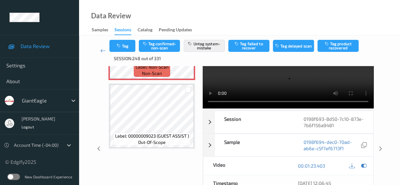
drag, startPoint x: 101, startPoint y: 49, endPoint x: 109, endPoint y: 19, distance: 31.2
click at [101, 49] on icon at bounding box center [103, 50] width 6 height 6
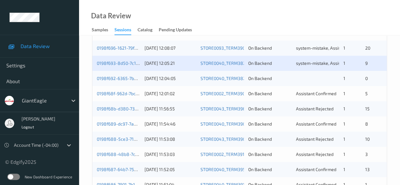
scroll to position [253, 0]
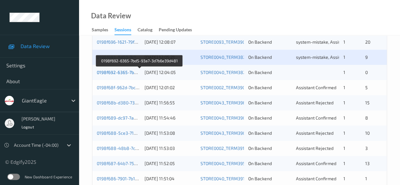
click at [124, 74] on link "0198f692-6365-7bd5-93a7-3d7b6e39d481" at bounding box center [140, 72] width 86 height 5
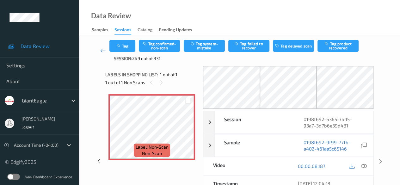
click at [365, 163] on icon at bounding box center [364, 166] width 6 height 6
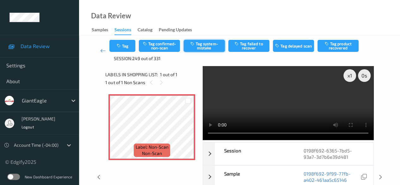
click at [206, 46] on button "Tag system-mistake" at bounding box center [204, 46] width 41 height 12
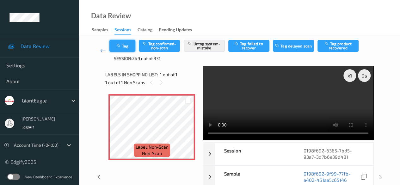
click at [124, 43] on button "Tag" at bounding box center [122, 46] width 26 height 12
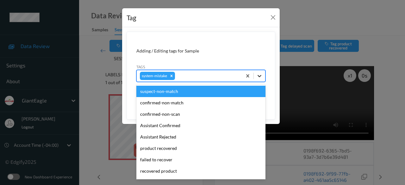
click at [258, 75] on icon at bounding box center [260, 76] width 4 height 2
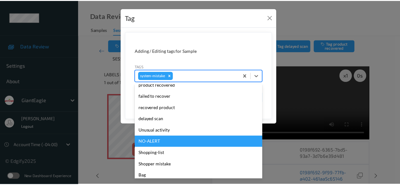
scroll to position [67, 0]
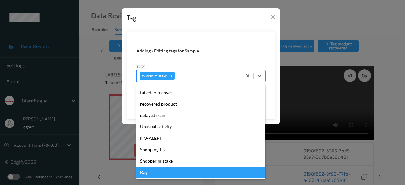
click at [181, 171] on div "Bag" at bounding box center [200, 172] width 129 height 11
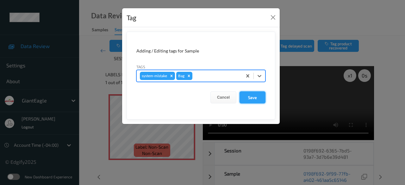
click at [251, 97] on button "Save" at bounding box center [252, 97] width 26 height 12
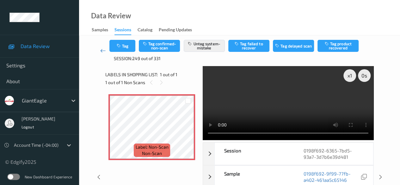
click at [101, 51] on icon at bounding box center [103, 50] width 6 height 6
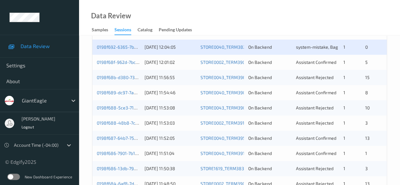
scroll to position [245, 0]
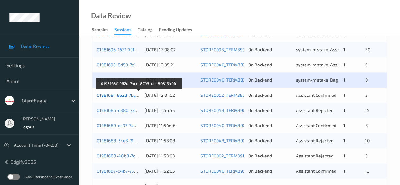
click at [123, 95] on link "0198f68f-962d-7bce-8705-dea8031549fc" at bounding box center [139, 94] width 84 height 5
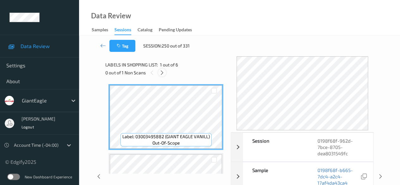
click at [162, 72] on icon at bounding box center [161, 73] width 5 height 6
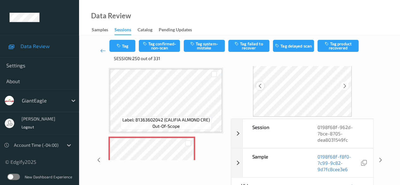
scroll to position [63, 0]
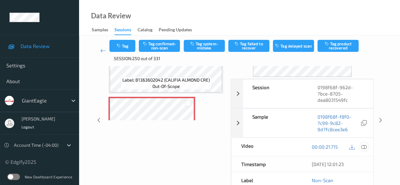
click at [363, 146] on icon at bounding box center [364, 147] width 6 height 6
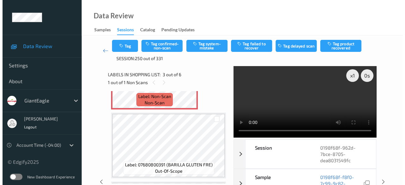
scroll to position [199, 0]
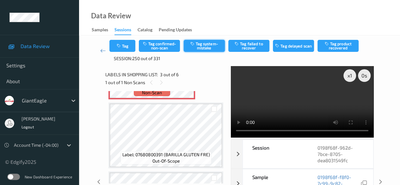
click at [206, 45] on button "Tag system-mistake" at bounding box center [204, 46] width 41 height 12
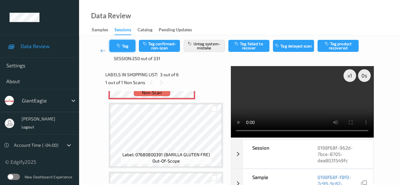
click at [129, 47] on button "Tag" at bounding box center [122, 46] width 26 height 12
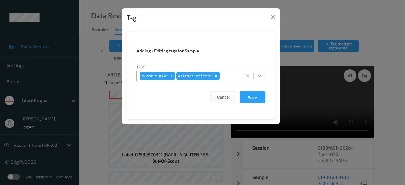
click at [261, 76] on icon at bounding box center [259, 76] width 6 height 6
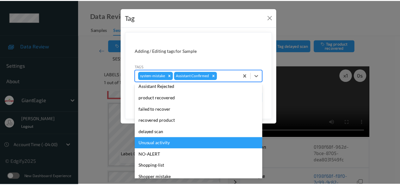
scroll to position [56, 0]
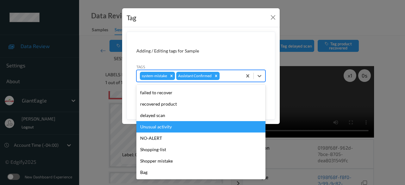
click at [175, 125] on div "Unusual activity" at bounding box center [200, 126] width 129 height 11
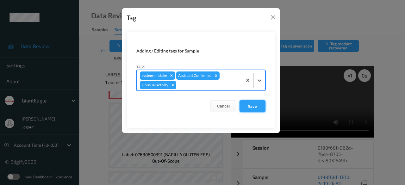
click at [259, 108] on button "Save" at bounding box center [252, 106] width 26 height 12
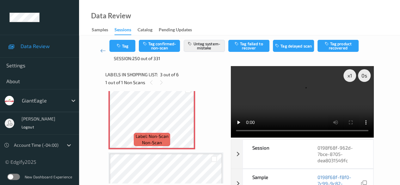
scroll to position [158, 0]
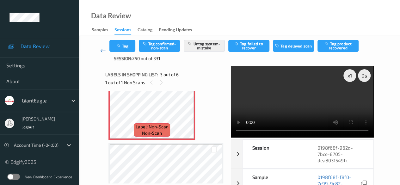
click at [102, 49] on icon at bounding box center [103, 50] width 6 height 6
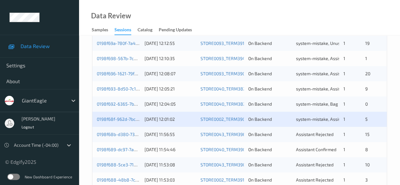
scroll to position [253, 0]
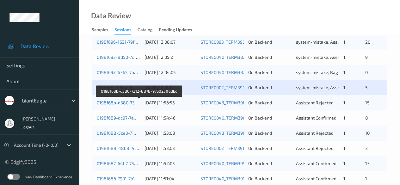
click at [127, 101] on link "0198f68b-d380-7312-8878-976023ffedbc" at bounding box center [139, 102] width 85 height 5
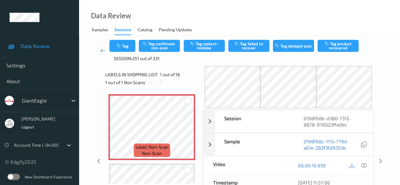
click at [102, 50] on icon at bounding box center [103, 50] width 6 height 6
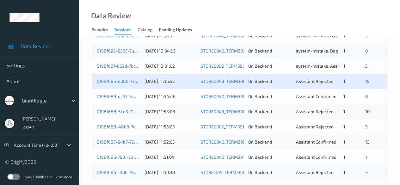
scroll to position [285, 0]
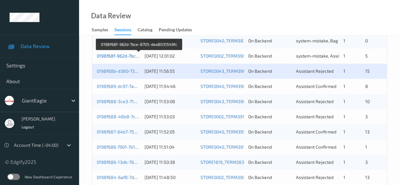
click at [123, 55] on link "0198f68f-962d-7bce-8705-dea8031549fc" at bounding box center [139, 55] width 84 height 5
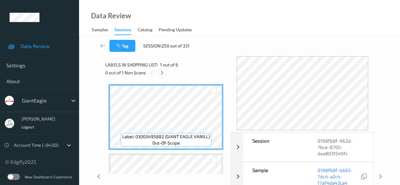
click at [161, 74] on icon at bounding box center [161, 73] width 5 height 6
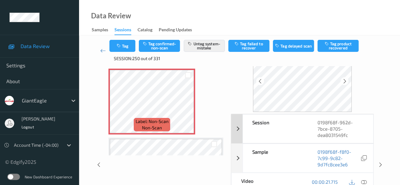
scroll to position [63, 0]
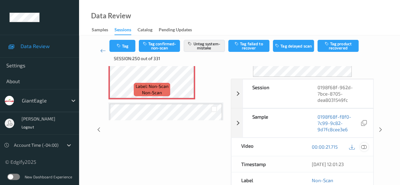
click at [363, 146] on icon at bounding box center [364, 147] width 6 height 6
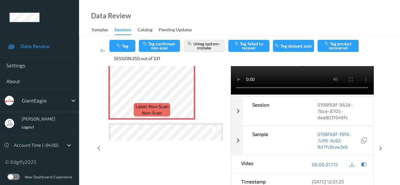
scroll to position [0, 0]
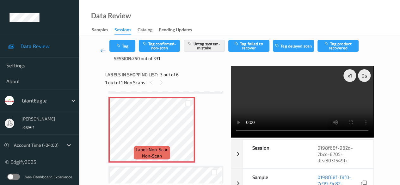
click at [102, 49] on icon at bounding box center [103, 50] width 6 height 6
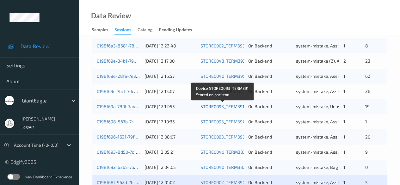
scroll to position [253, 0]
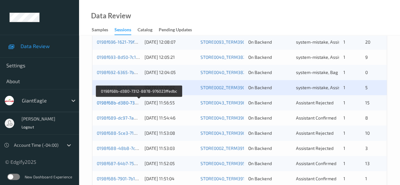
click at [121, 102] on link "0198f68b-d380-7312-8878-976023ffedbc" at bounding box center [139, 102] width 85 height 5
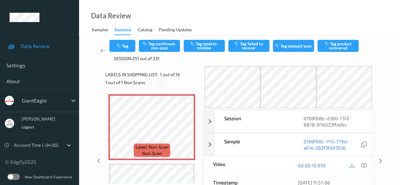
click at [162, 83] on icon at bounding box center [161, 83] width 5 height 6
click at [364, 163] on icon at bounding box center [364, 166] width 6 height 6
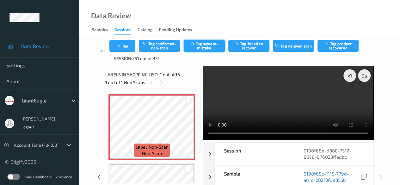
click at [208, 47] on button "Tag system-mistake" at bounding box center [204, 46] width 41 height 12
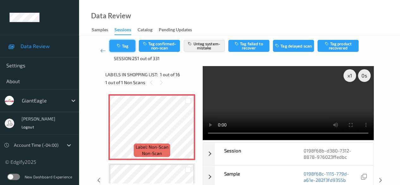
click at [129, 48] on button "Tag" at bounding box center [122, 46] width 26 height 12
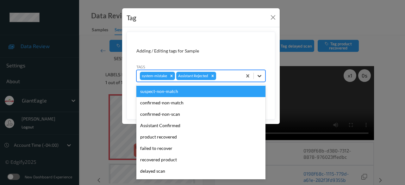
click at [258, 74] on icon at bounding box center [259, 76] width 6 height 6
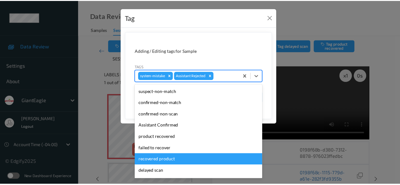
scroll to position [56, 0]
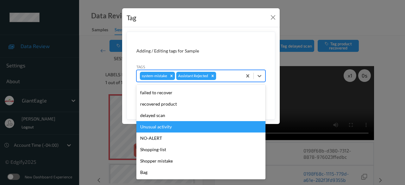
click at [173, 127] on div "Unusual activity" at bounding box center [200, 126] width 129 height 11
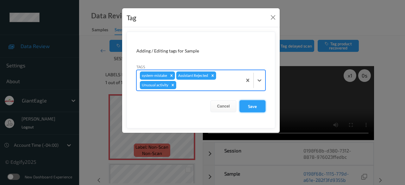
click at [253, 107] on button "Save" at bounding box center [252, 106] width 26 height 12
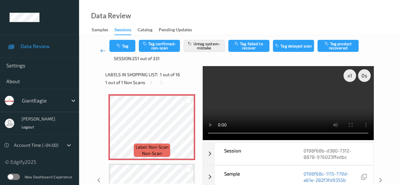
click at [103, 50] on icon at bounding box center [103, 50] width 6 height 6
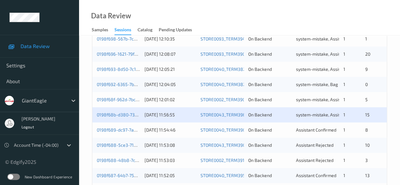
scroll to position [253, 0]
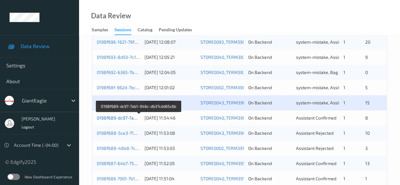
click at [127, 117] on link "0198f689-dc97-7ab1-946c-db37cdd65c6b" at bounding box center [139, 117] width 85 height 5
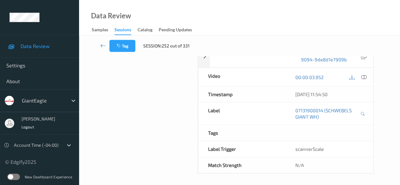
scroll to position [111, 0]
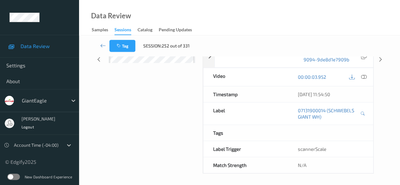
click at [240, 25] on div "Data Review Samples Sessions Catalog Pending Updates" at bounding box center [239, 17] width 321 height 35
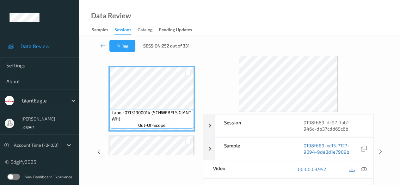
scroll to position [0, 0]
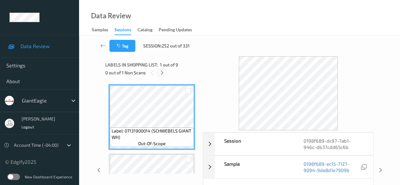
click at [163, 73] on icon at bounding box center [161, 73] width 5 height 6
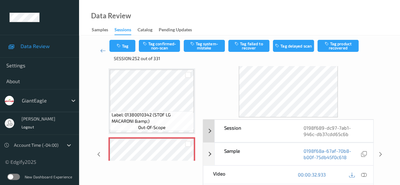
scroll to position [32, 0]
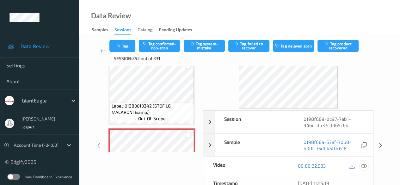
click at [362, 165] on icon at bounding box center [364, 166] width 6 height 6
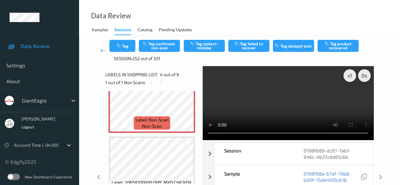
scroll to position [268, 0]
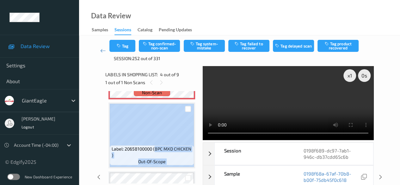
drag, startPoint x: 155, startPoint y: 149, endPoint x: 194, endPoint y: 151, distance: 39.6
click at [194, 151] on div "Label: 20658100000 (8PC MXD CHICKEN ) out-of-scope" at bounding box center [152, 135] width 87 height 66
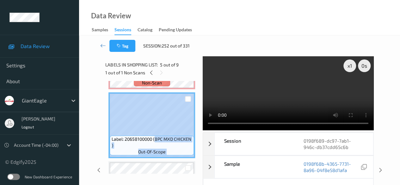
click at [194, 151] on div "Label: 20658100000 (8PC MXD CHICKEN ) out-of-scope" at bounding box center [152, 125] width 87 height 66
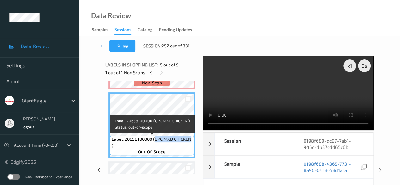
drag, startPoint x: 155, startPoint y: 140, endPoint x: 190, endPoint y: 139, distance: 35.4
click at [190, 139] on span "Label: 20658100000 (8PC MXD CHICKEN )" at bounding box center [152, 142] width 81 height 13
copy span "8PC MXD CHICKEN"
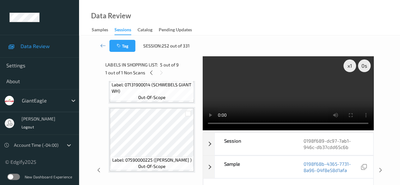
scroll to position [141, 0]
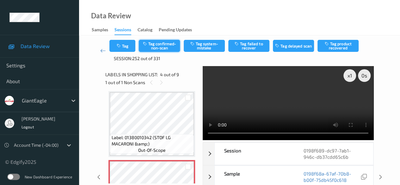
click at [159, 48] on button "Tag confirmed-non-scan" at bounding box center [159, 46] width 41 height 12
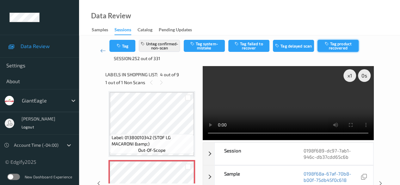
click at [339, 46] on button "Tag product recovered" at bounding box center [338, 46] width 41 height 12
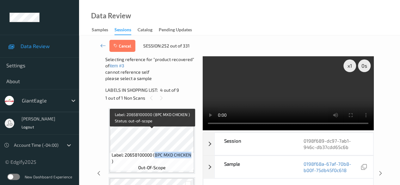
scroll to position [268, 0]
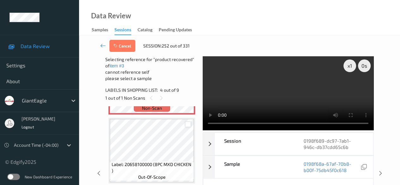
click at [187, 125] on div at bounding box center [188, 124] width 6 height 6
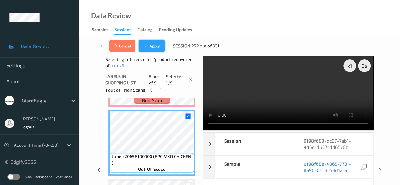
click at [156, 44] on button "Apply" at bounding box center [152, 46] width 26 height 12
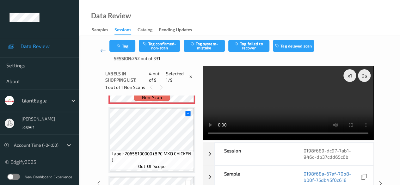
scroll to position [141, 0]
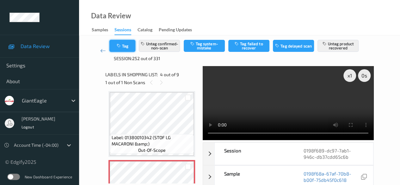
click at [125, 43] on button "Tag" at bounding box center [122, 46] width 26 height 12
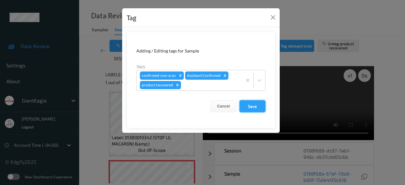
click at [249, 103] on button "Save" at bounding box center [252, 106] width 26 height 12
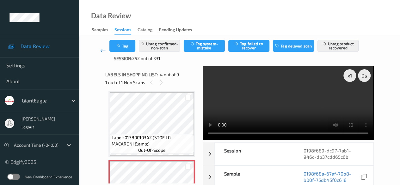
click at [102, 49] on icon at bounding box center [103, 50] width 6 height 6
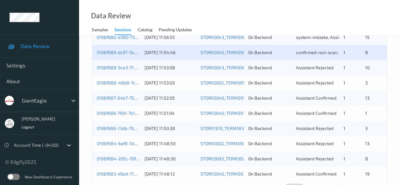
scroll to position [309, 0]
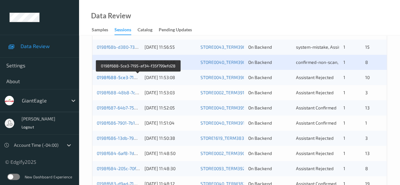
click at [120, 78] on link "0198f688-5ce3-7195-af34-f35f799efd28" at bounding box center [138, 77] width 83 height 5
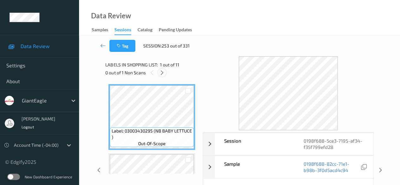
click at [163, 75] on icon at bounding box center [161, 73] width 5 height 6
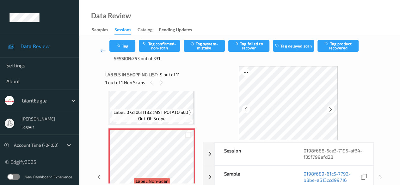
scroll to position [32, 0]
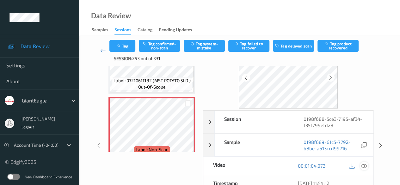
click at [363, 165] on icon at bounding box center [364, 166] width 6 height 6
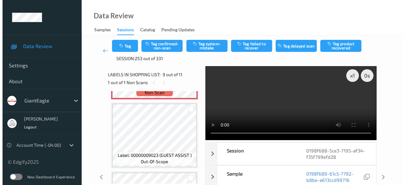
scroll to position [581, 0]
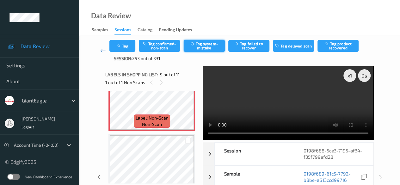
click at [208, 44] on button "Tag system-mistake" at bounding box center [204, 46] width 41 height 12
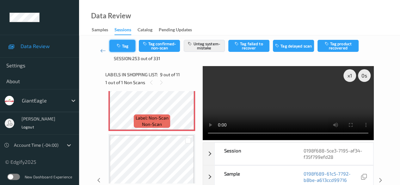
click at [116, 45] on button "Tag" at bounding box center [122, 46] width 26 height 12
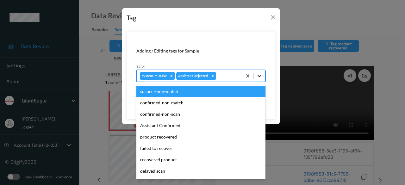
click at [259, 77] on icon at bounding box center [259, 76] width 6 height 6
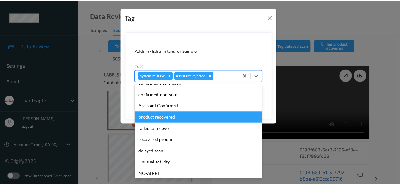
scroll to position [56, 0]
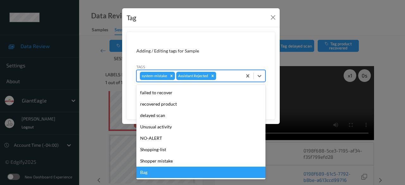
click at [180, 171] on div "Bag" at bounding box center [200, 172] width 129 height 11
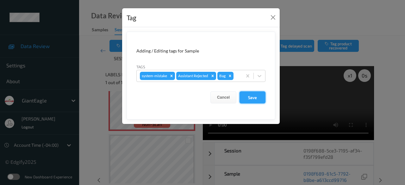
click at [250, 96] on button "Save" at bounding box center [252, 97] width 26 height 12
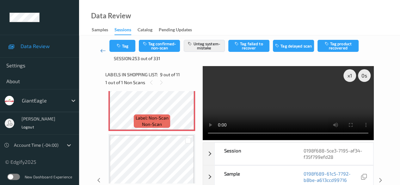
click at [103, 53] on icon at bounding box center [103, 50] width 6 height 6
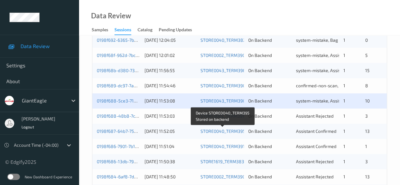
scroll to position [285, 0]
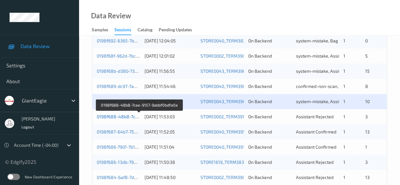
click at [127, 118] on link "0198f688-48b8-7cee-9157-9abbf0bdfa0a" at bounding box center [139, 116] width 85 height 5
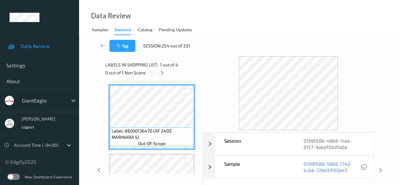
click at [163, 74] on icon at bounding box center [161, 73] width 5 height 6
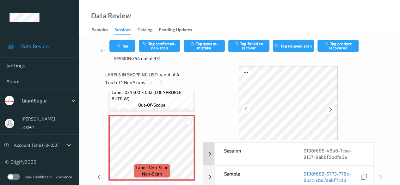
scroll to position [63, 0]
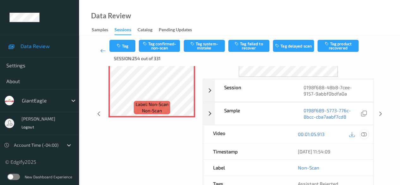
click at [364, 132] on icon at bounding box center [364, 134] width 6 height 6
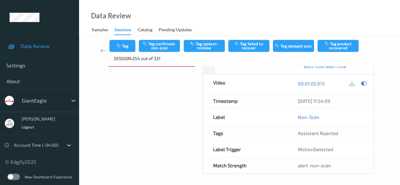
scroll to position [0, 0]
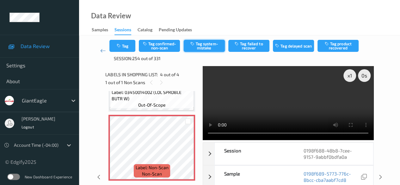
click at [202, 42] on button "Tag system-mistake" at bounding box center [204, 46] width 41 height 12
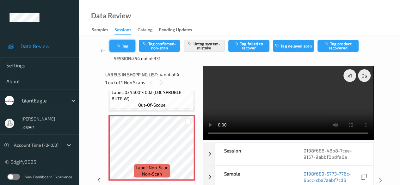
click at [131, 45] on button "Tag" at bounding box center [122, 46] width 26 height 12
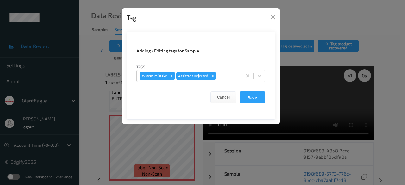
click at [102, 108] on div "Tag Adding / Editing tags for Sample Tags system-mistake Assistant Rejected Can…" at bounding box center [202, 92] width 405 height 185
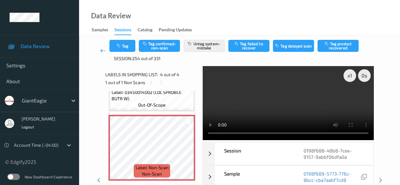
click at [103, 52] on icon at bounding box center [103, 50] width 6 height 6
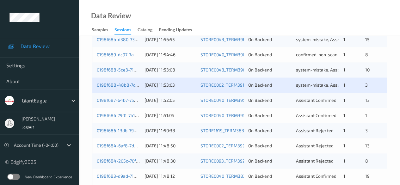
scroll to position [340, 0]
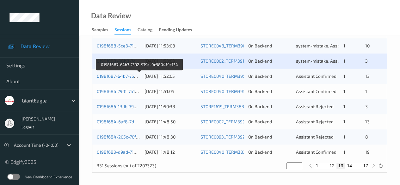
click at [125, 74] on link "0198f687-64b7-7592-979e-0c9804f9e134" at bounding box center [139, 75] width 85 height 5
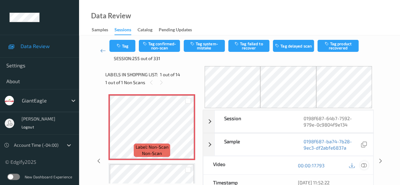
click at [365, 164] on icon at bounding box center [364, 166] width 6 height 6
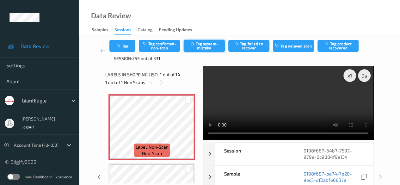
click at [210, 47] on button "Tag system-mistake" at bounding box center [204, 46] width 41 height 12
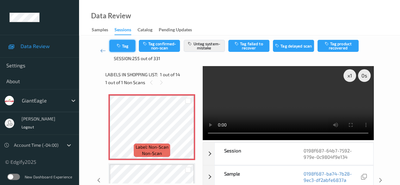
click at [130, 47] on button "Tag" at bounding box center [122, 46] width 26 height 12
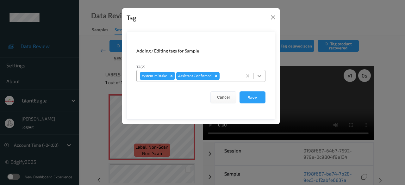
click at [259, 76] on icon at bounding box center [260, 76] width 4 height 2
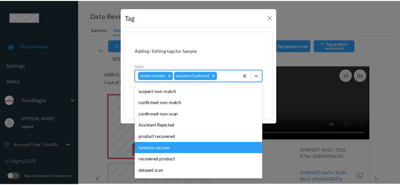
scroll to position [56, 0]
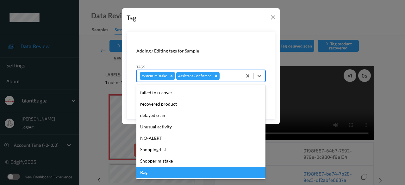
click at [157, 171] on div "Bag" at bounding box center [200, 172] width 129 height 11
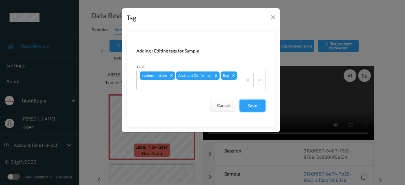
click at [250, 106] on button "Save" at bounding box center [252, 106] width 26 height 12
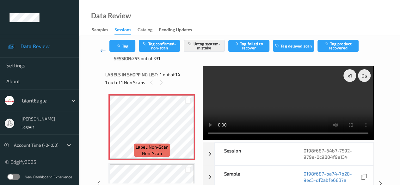
click at [102, 52] on icon at bounding box center [103, 50] width 6 height 6
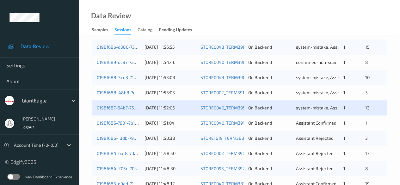
scroll to position [340, 0]
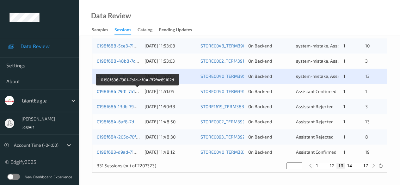
click at [128, 90] on link "0198f686-7901-7b1d-af04-7f7fac69102d" at bounding box center [137, 91] width 81 height 5
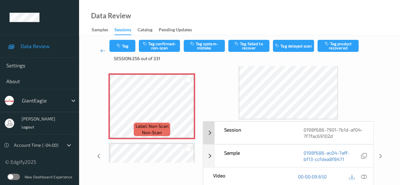
scroll to position [63, 0]
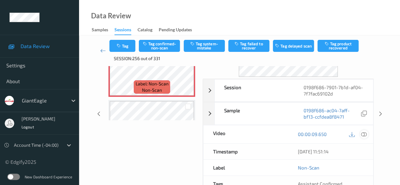
click at [363, 134] on icon at bounding box center [364, 134] width 6 height 6
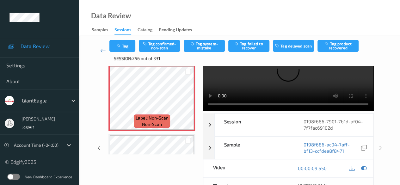
scroll to position [0, 0]
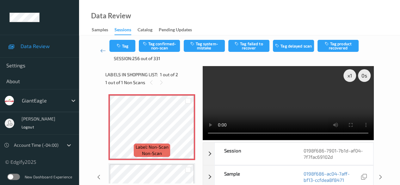
click at [250, 19] on div "Data Review Samples Sessions Catalog Pending Updates" at bounding box center [239, 17] width 321 height 35
click at [209, 46] on button "Tag system-mistake" at bounding box center [204, 46] width 41 height 12
click at [102, 52] on icon at bounding box center [103, 50] width 6 height 6
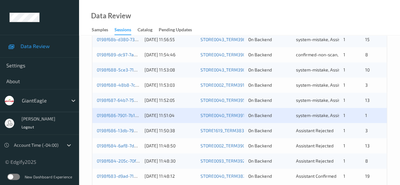
scroll to position [340, 0]
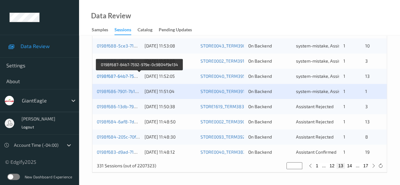
click at [119, 78] on link "0198f687-64b7-7592-979e-0c9804f9e134" at bounding box center [139, 75] width 85 height 5
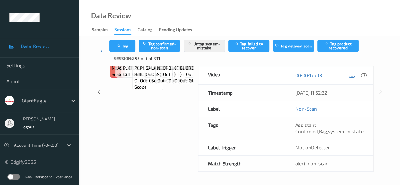
scroll to position [95, 0]
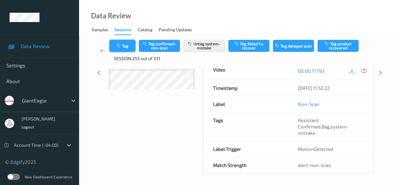
click at [125, 47] on button "Tag" at bounding box center [122, 46] width 26 height 12
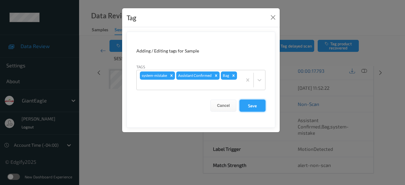
click at [254, 104] on button "Save" at bounding box center [252, 106] width 26 height 12
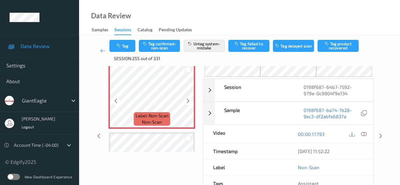
scroll to position [0, 0]
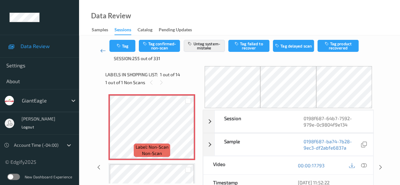
click at [103, 50] on icon at bounding box center [103, 50] width 6 height 6
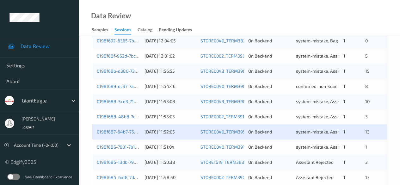
scroll to position [316, 0]
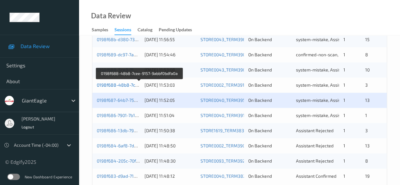
click at [115, 84] on link "0198f688-48b8-7cee-9157-9abbf0bdfa0a" at bounding box center [139, 84] width 85 height 5
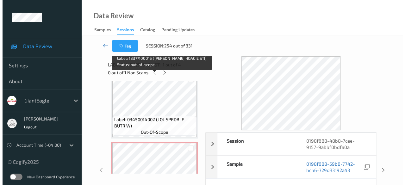
scroll to position [186, 0]
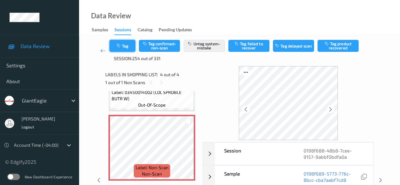
click at [123, 44] on button "Tag" at bounding box center [122, 46] width 26 height 12
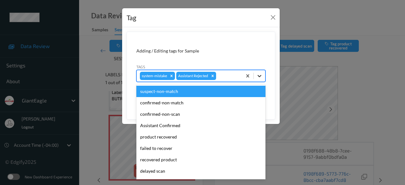
click at [260, 76] on icon at bounding box center [260, 76] width 4 height 2
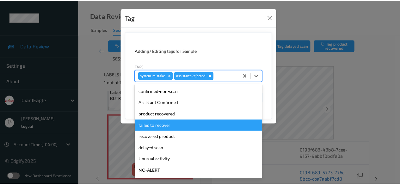
scroll to position [56, 0]
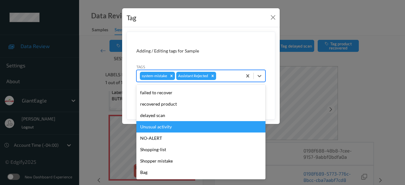
click at [166, 127] on div "Unusual activity" at bounding box center [200, 126] width 129 height 11
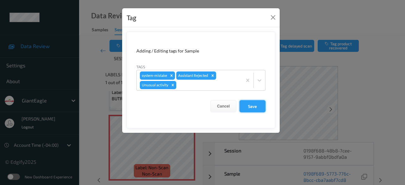
click at [252, 105] on button "Save" at bounding box center [252, 106] width 26 height 12
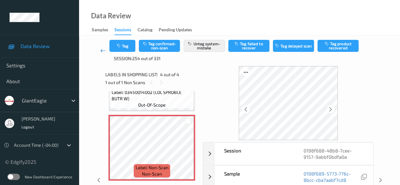
click at [102, 52] on icon at bounding box center [103, 50] width 6 height 6
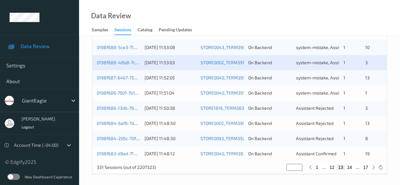
scroll to position [340, 0]
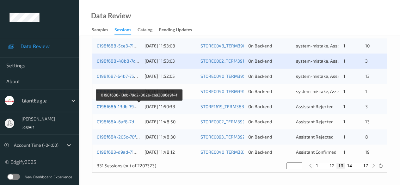
click at [116, 107] on link "0198f686-13db-79d2-802e-ca92896e9f4f" at bounding box center [139, 106] width 85 height 5
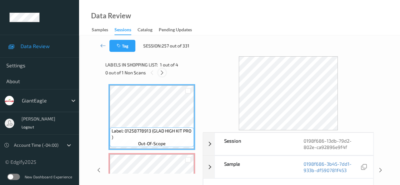
click at [165, 72] on icon at bounding box center [161, 73] width 5 height 6
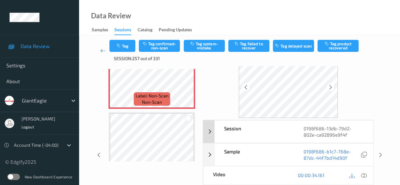
scroll to position [32, 0]
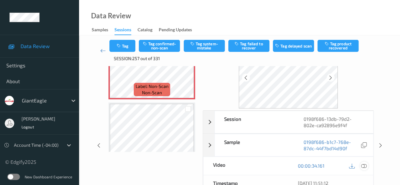
click at [365, 165] on icon at bounding box center [364, 166] width 6 height 6
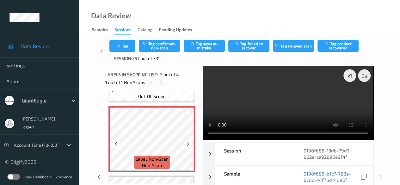
scroll to position [66, 0]
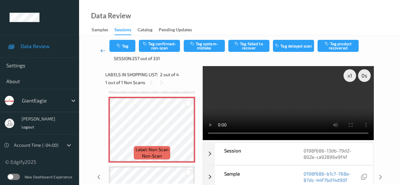
click at [103, 52] on icon at bounding box center [103, 50] width 6 height 6
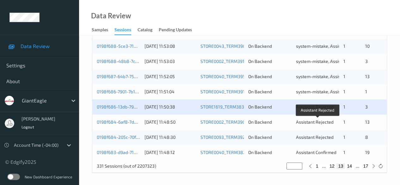
scroll to position [340, 0]
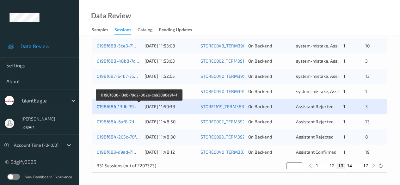
click at [120, 106] on link "0198f686-13db-79d2-802e-ca92896e9f4f" at bounding box center [139, 106] width 85 height 5
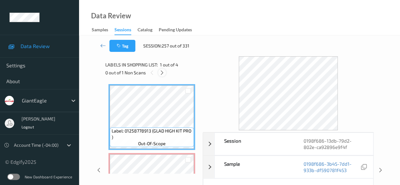
click at [161, 74] on icon at bounding box center [161, 73] width 5 height 6
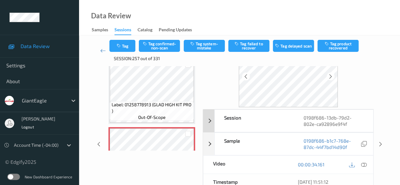
scroll to position [63, 0]
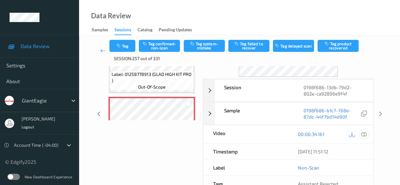
click at [364, 134] on icon at bounding box center [364, 134] width 6 height 6
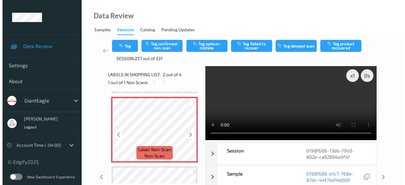
scroll to position [98, 0]
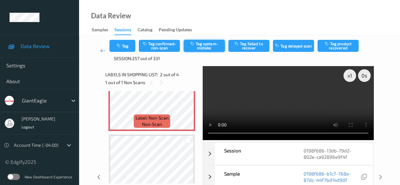
click at [199, 47] on button "Tag system-mistake" at bounding box center [204, 46] width 41 height 12
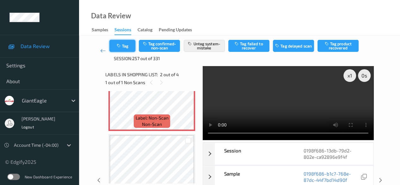
click at [119, 44] on icon "button" at bounding box center [118, 46] width 5 height 4
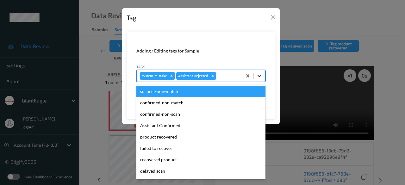
click at [261, 74] on icon at bounding box center [259, 76] width 6 height 6
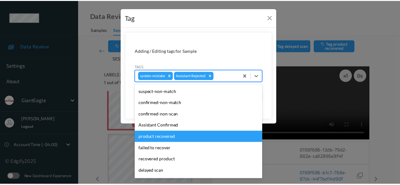
scroll to position [56, 0]
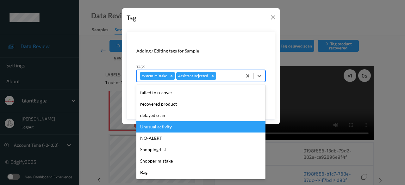
click at [172, 127] on div "Unusual activity" at bounding box center [200, 126] width 129 height 11
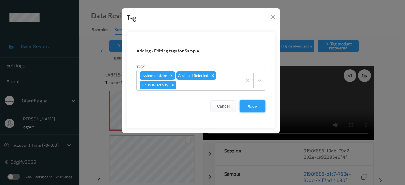
click at [259, 104] on button "Save" at bounding box center [252, 106] width 26 height 12
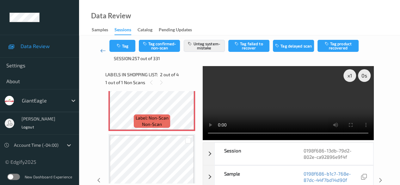
click at [101, 50] on icon at bounding box center [103, 50] width 6 height 6
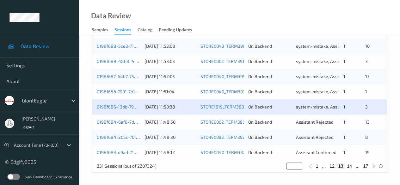
scroll to position [340, 0]
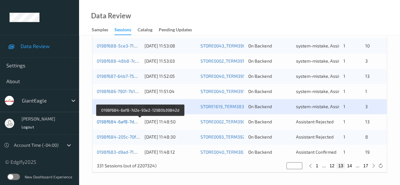
click at [126, 123] on link "0198f684-6af8-7d2e-93e2-12980b39842d" at bounding box center [140, 121] width 87 height 5
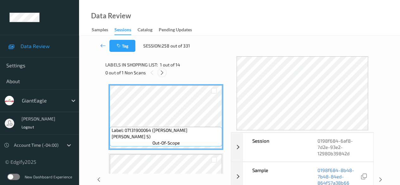
click at [164, 73] on icon at bounding box center [161, 73] width 5 height 6
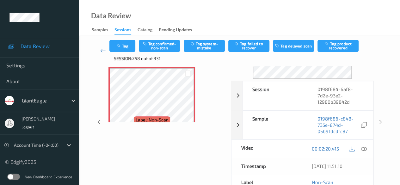
scroll to position [63, 0]
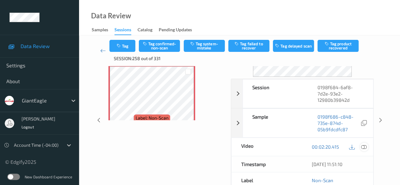
click at [363, 145] on icon at bounding box center [364, 147] width 6 height 6
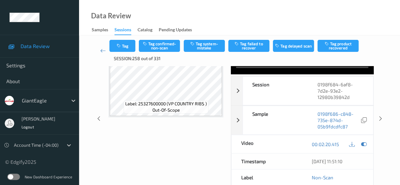
scroll to position [0, 0]
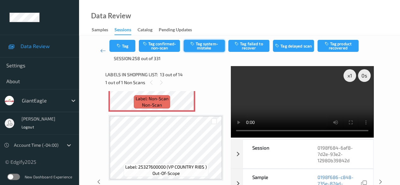
click at [209, 45] on button "Tag system-mistake" at bounding box center [204, 46] width 41 height 12
click at [101, 52] on icon at bounding box center [103, 50] width 6 height 6
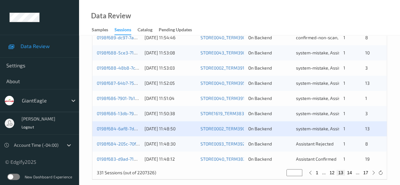
scroll to position [340, 0]
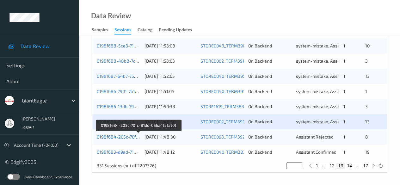
click at [123, 136] on link "0198f684-205c-70fc-81dd-056a4fa1a70f" at bounding box center [138, 136] width 83 height 5
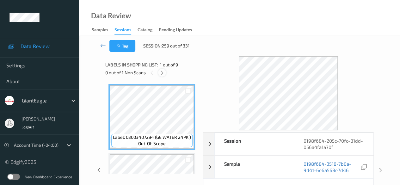
click at [161, 74] on icon at bounding box center [161, 73] width 5 height 6
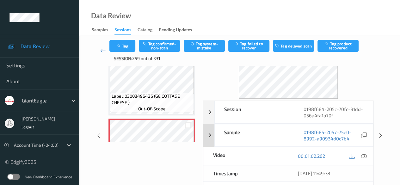
scroll to position [32, 0]
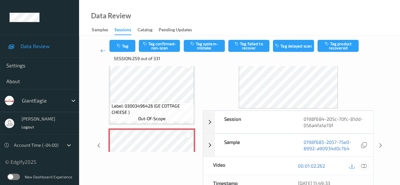
click at [363, 165] on icon at bounding box center [364, 166] width 6 height 6
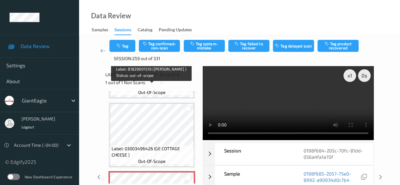
scroll to position [405, 0]
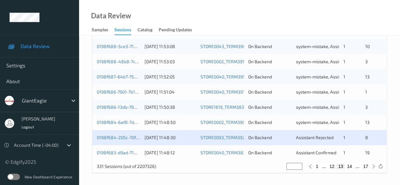
scroll to position [340, 0]
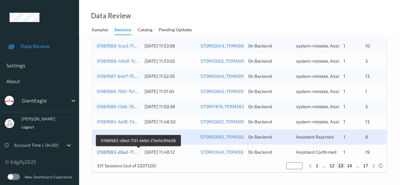
click at [122, 152] on link "0198f683-d9ad-7131-bb9d-27ad1e3fbb38" at bounding box center [139, 151] width 84 height 5
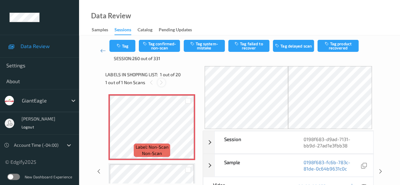
click at [162, 83] on icon at bounding box center [161, 83] width 5 height 6
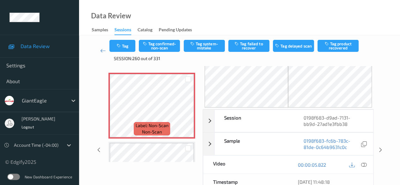
scroll to position [32, 0]
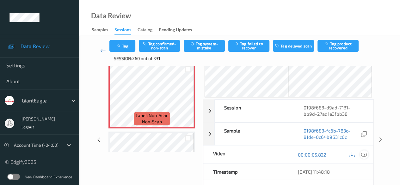
click at [366, 154] on icon at bounding box center [364, 155] width 6 height 6
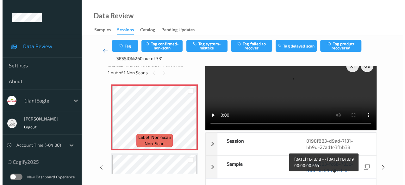
scroll to position [0, 0]
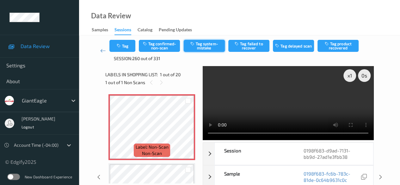
click at [209, 47] on button "Tag system-mistake" at bounding box center [204, 46] width 41 height 12
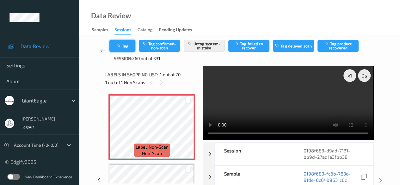
click at [129, 49] on button "Tag" at bounding box center [122, 46] width 26 height 12
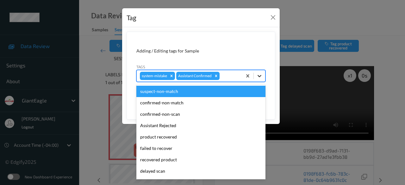
click at [262, 75] on icon at bounding box center [259, 76] width 6 height 6
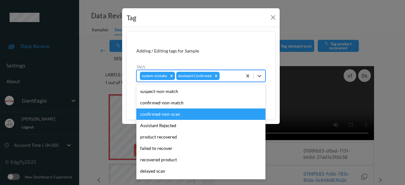
scroll to position [56, 0]
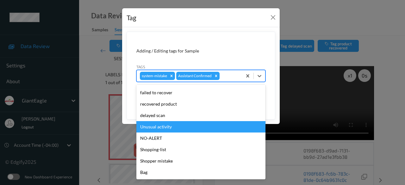
click at [174, 126] on div "Unusual activity" at bounding box center [200, 126] width 129 height 11
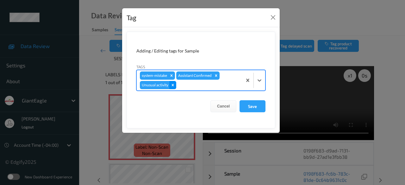
click at [173, 85] on icon "Remove Unusual activity" at bounding box center [173, 85] width 4 height 4
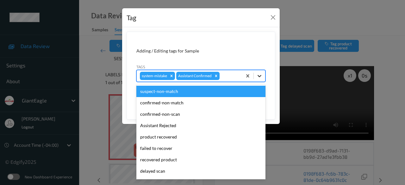
click at [258, 77] on icon at bounding box center [259, 76] width 6 height 6
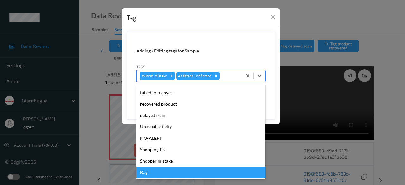
click at [159, 172] on div "Bag" at bounding box center [200, 172] width 129 height 11
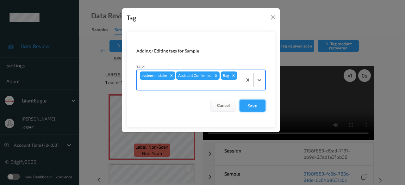
click at [251, 106] on button "Save" at bounding box center [252, 106] width 26 height 12
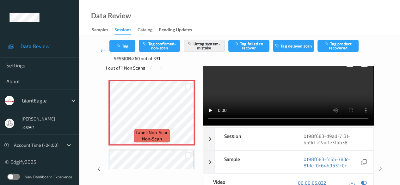
scroll to position [0, 0]
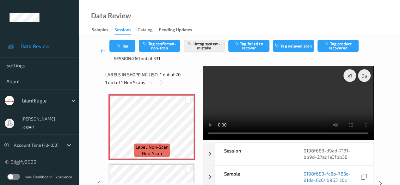
click at [102, 52] on icon at bounding box center [103, 50] width 6 height 6
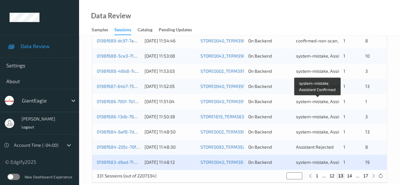
scroll to position [340, 0]
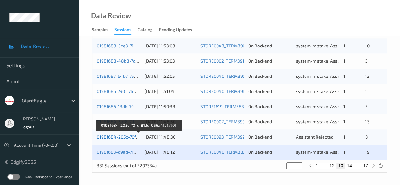
click at [118, 138] on link "0198f684-205c-70fc-81dd-056a4fa1a70f" at bounding box center [138, 136] width 83 height 5
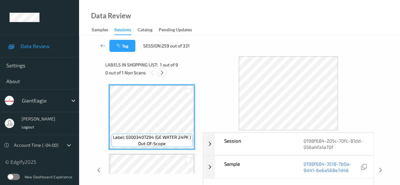
click at [161, 74] on icon at bounding box center [161, 73] width 5 height 6
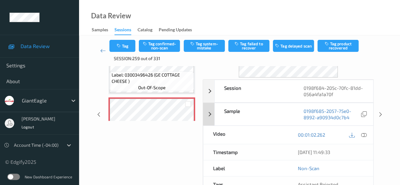
scroll to position [63, 0]
click at [364, 134] on icon at bounding box center [364, 134] width 6 height 6
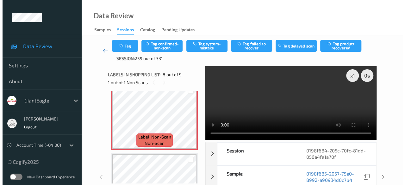
scroll to position [525, 0]
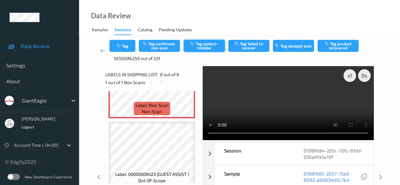
click at [200, 45] on button "Tag system-mistake" at bounding box center [204, 46] width 41 height 12
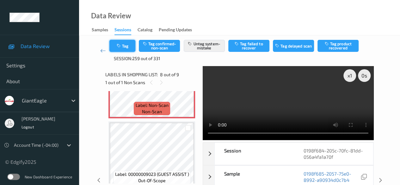
click at [129, 46] on button "Tag" at bounding box center [122, 46] width 26 height 12
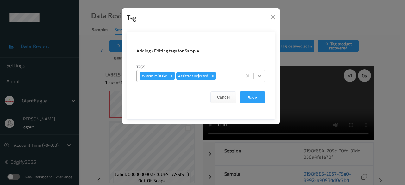
click at [260, 78] on icon at bounding box center [259, 76] width 6 height 6
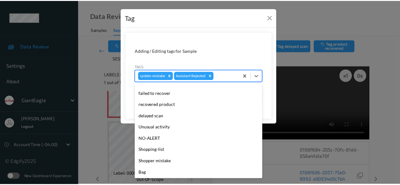
scroll to position [56, 0]
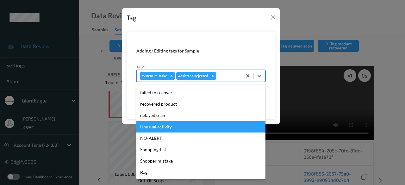
click at [174, 128] on div "Unusual activity" at bounding box center [200, 126] width 129 height 11
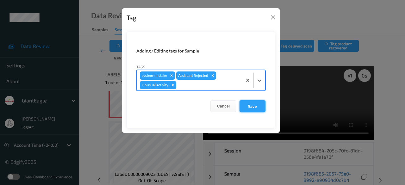
click at [252, 108] on button "Save" at bounding box center [252, 106] width 26 height 12
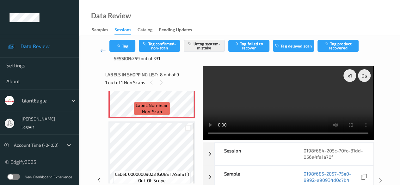
drag, startPoint x: 103, startPoint y: 53, endPoint x: 120, endPoint y: 3, distance: 52.8
click at [103, 53] on icon at bounding box center [103, 50] width 6 height 6
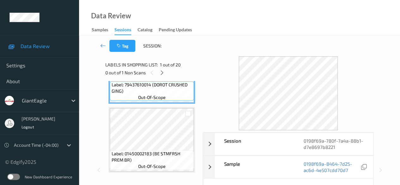
scroll to position [63, 0]
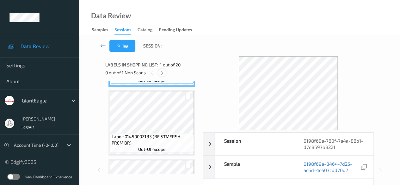
click at [163, 73] on icon at bounding box center [161, 73] width 5 height 6
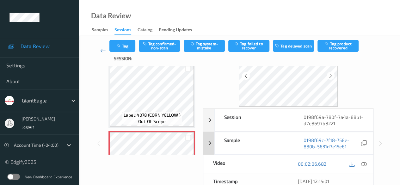
scroll to position [0, 0]
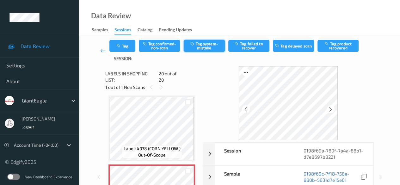
click at [204, 47] on button "Tag system-mistake" at bounding box center [204, 46] width 41 height 12
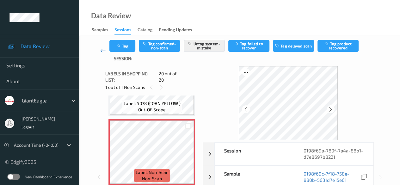
click at [101, 51] on icon at bounding box center [103, 50] width 6 height 6
